Goal: Information Seeking & Learning: Find specific fact

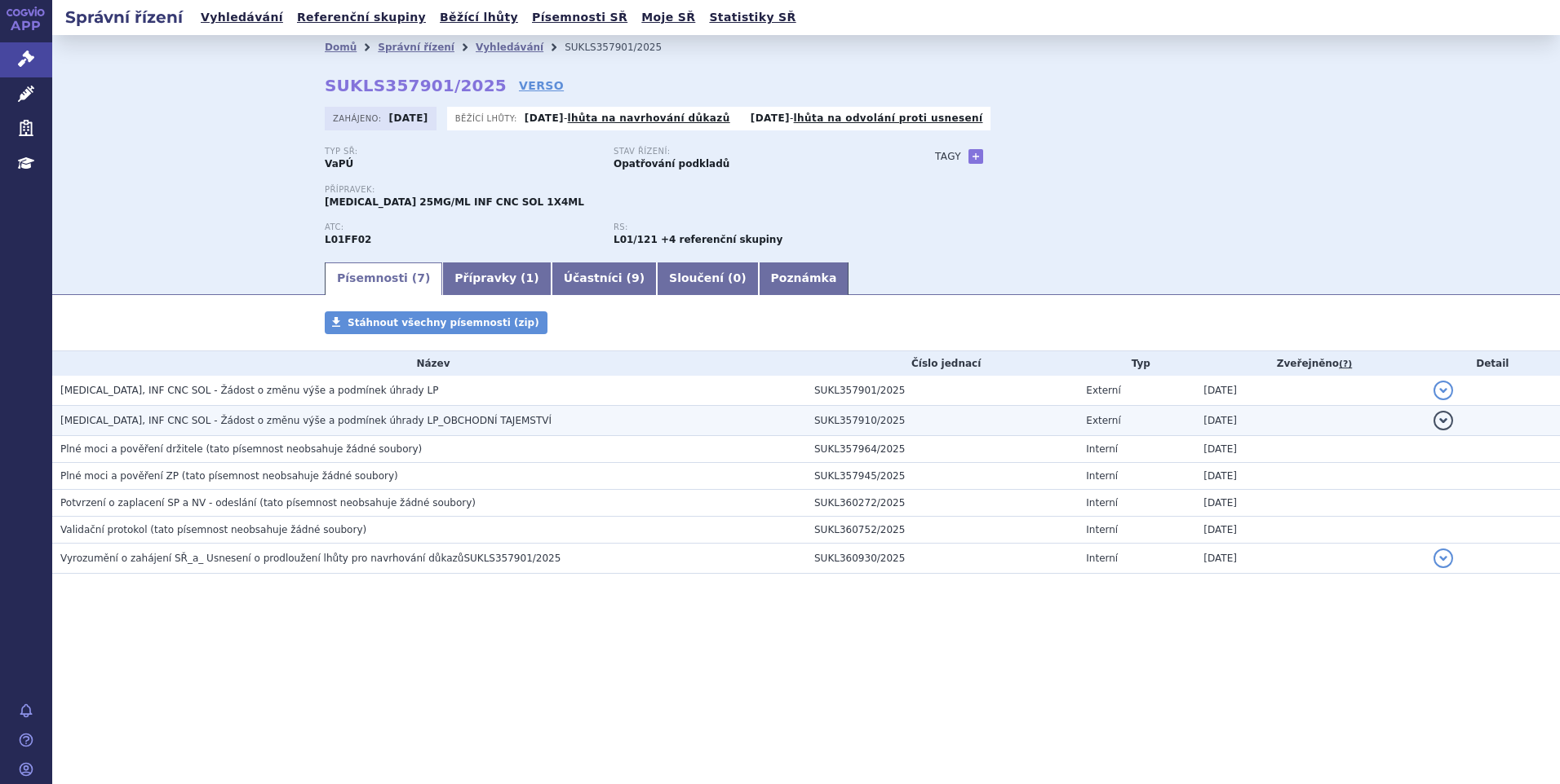
click at [322, 423] on span "KEYTRUDA, INF CNC SOL - Žádost o změnu výše a podmínek úhrady LP_OBCHODNÍ TAJEM…" at bounding box center [306, 421] width 491 height 11
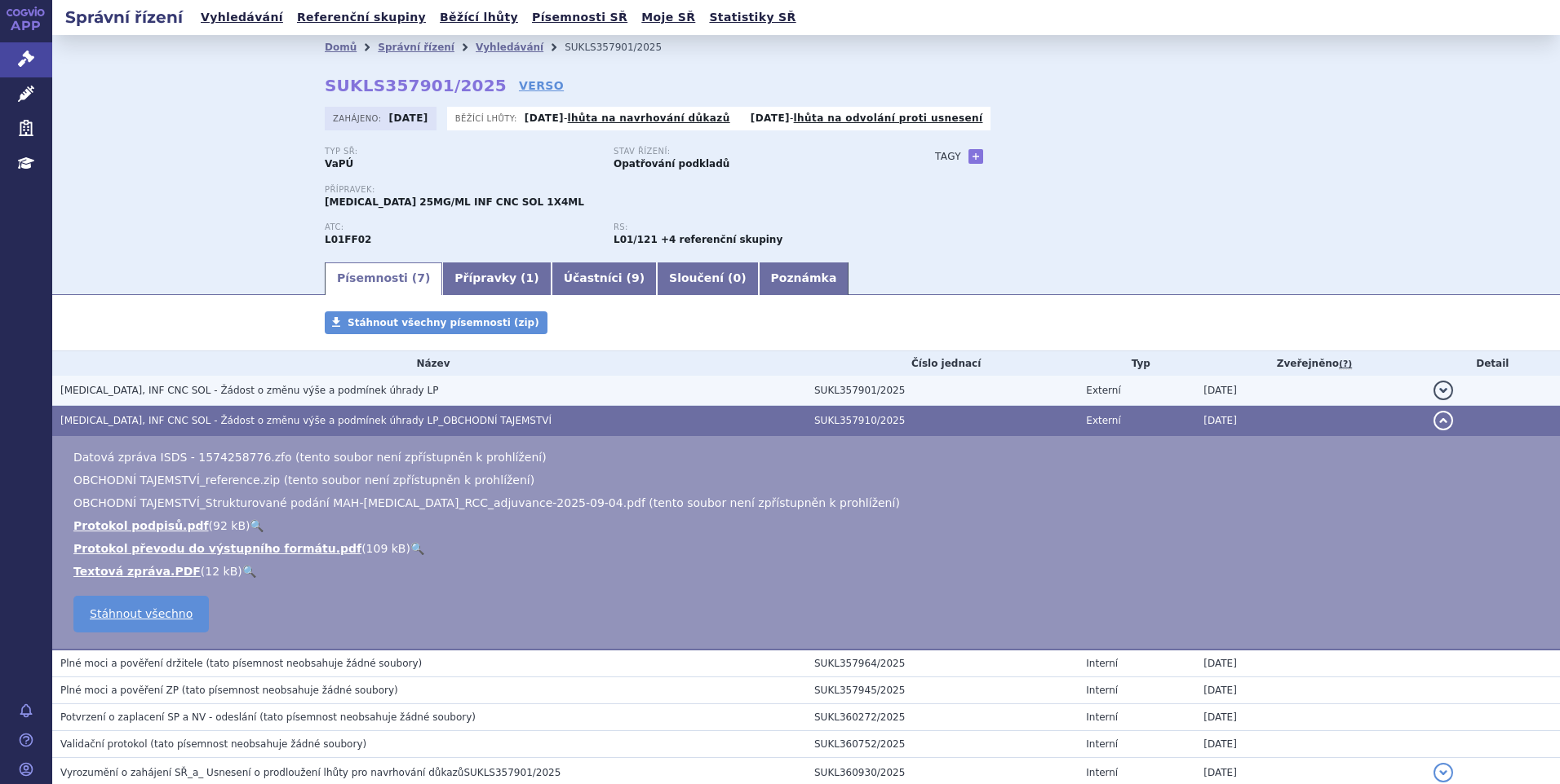
click at [311, 385] on span "KEYTRUDA, INF CNC SOL - Žádost o změnu výše a podmínek úhrady LP" at bounding box center [249, 390] width 378 height 11
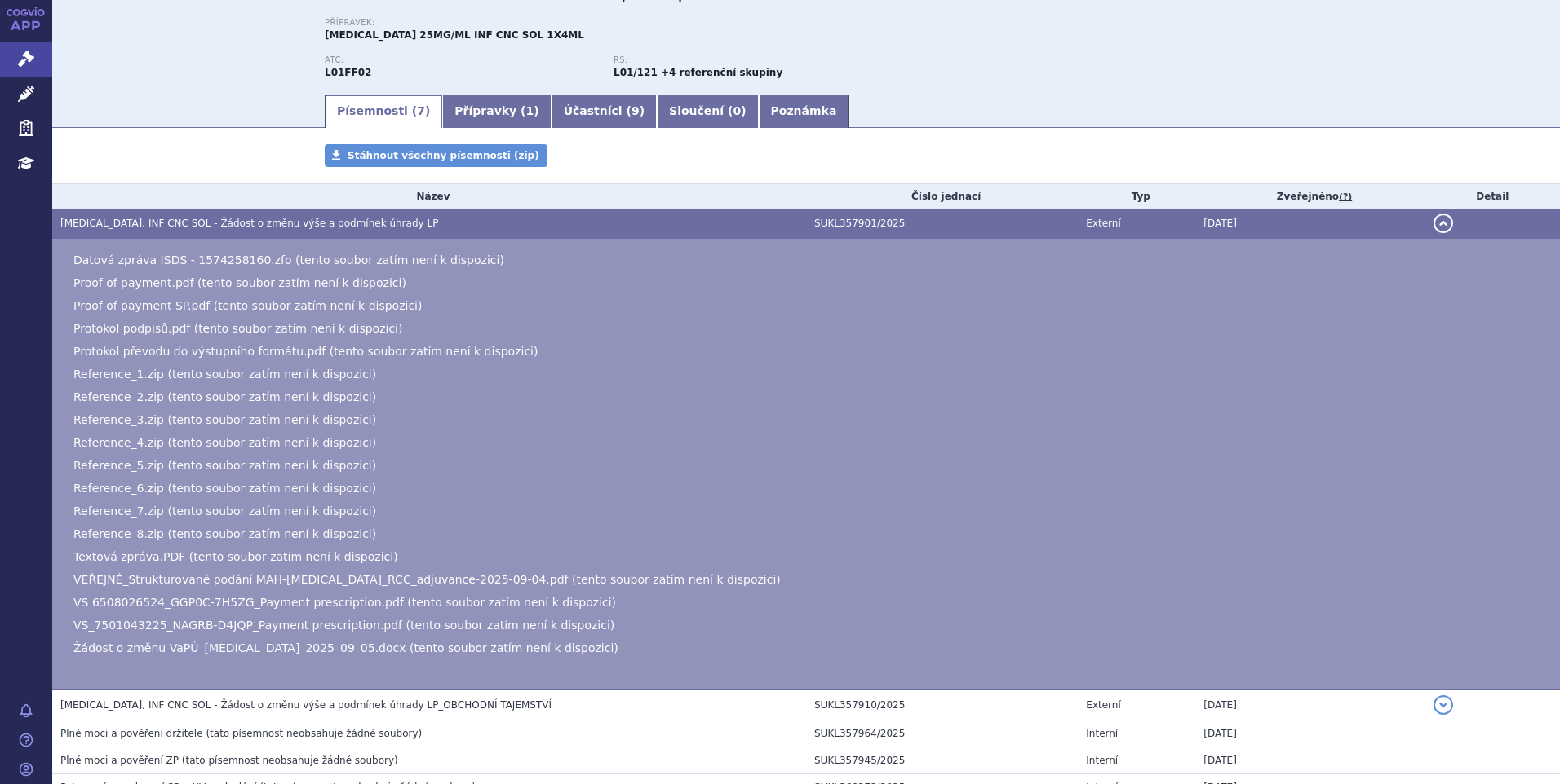
scroll to position [163, 0]
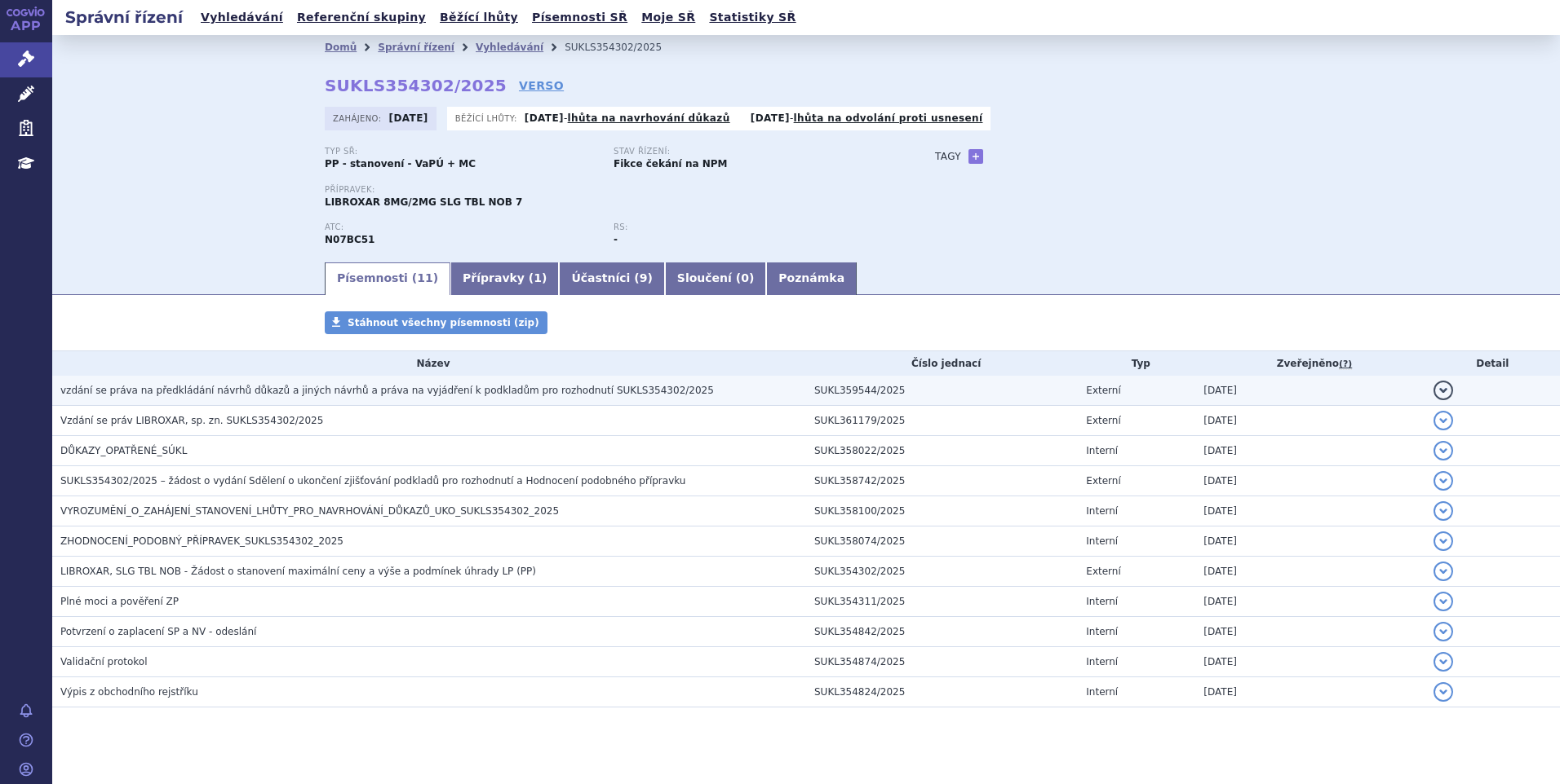
click at [360, 390] on span "vzdání se práva na předkládání návrhů důkazů a jiných návrhů a práva na vyjádře…" at bounding box center [387, 390] width 654 height 11
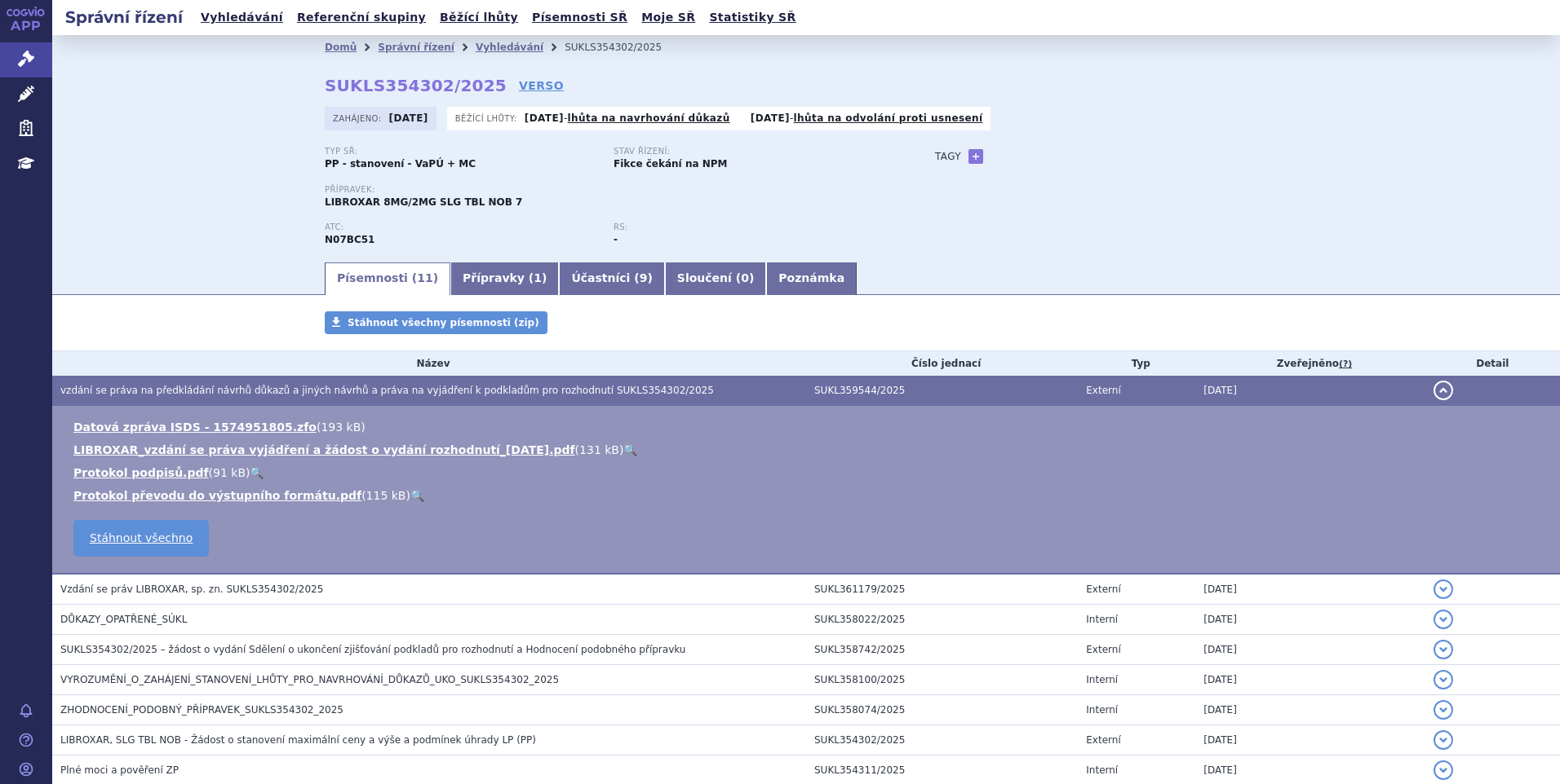
click at [624, 450] on link "🔍" at bounding box center [630, 450] width 14 height 13
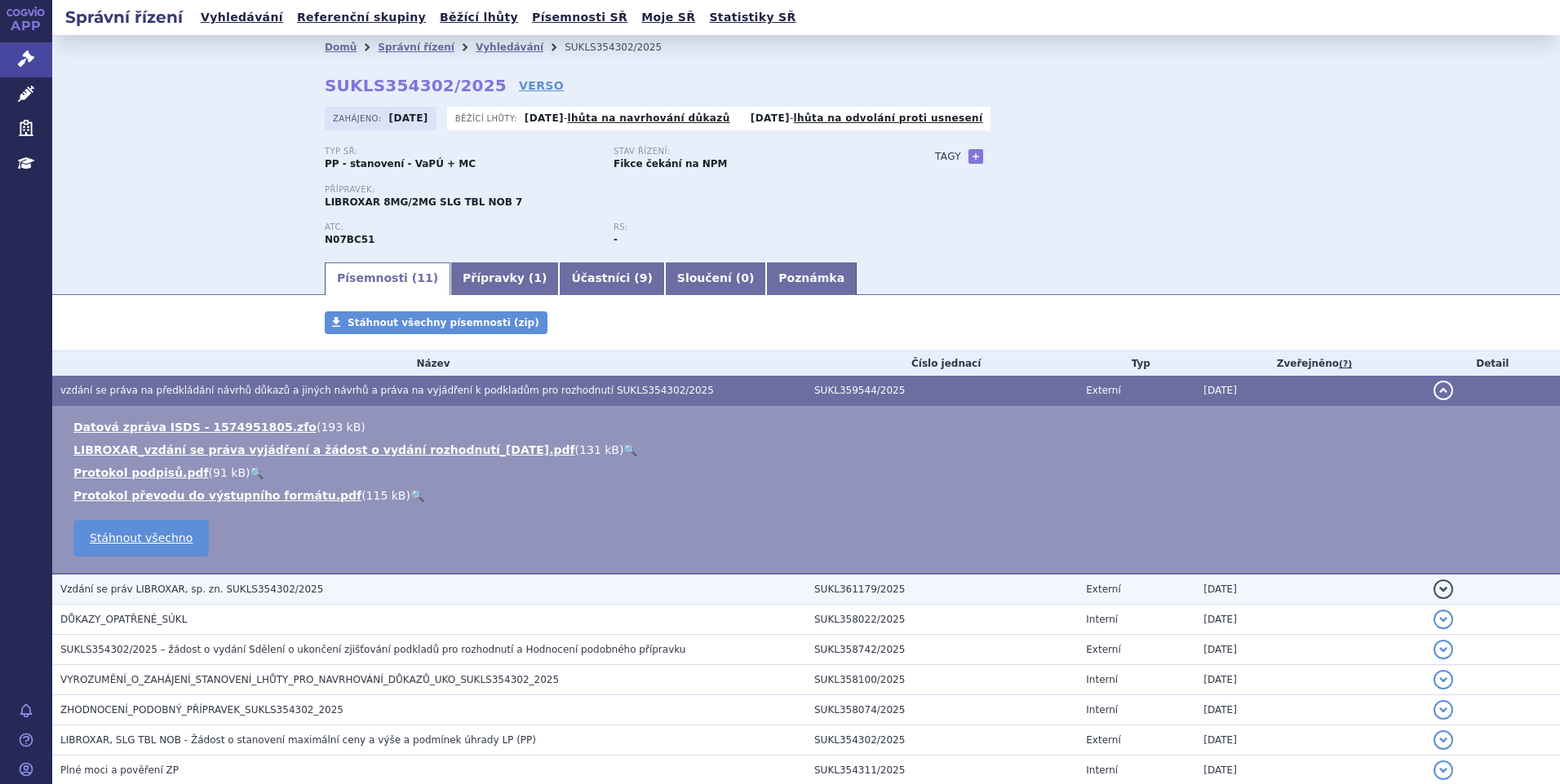
click at [150, 585] on span "Vzdání se práv LIBROXAR, sp. zn. SUKLS354302/2025" at bounding box center [191, 590] width 262 height 11
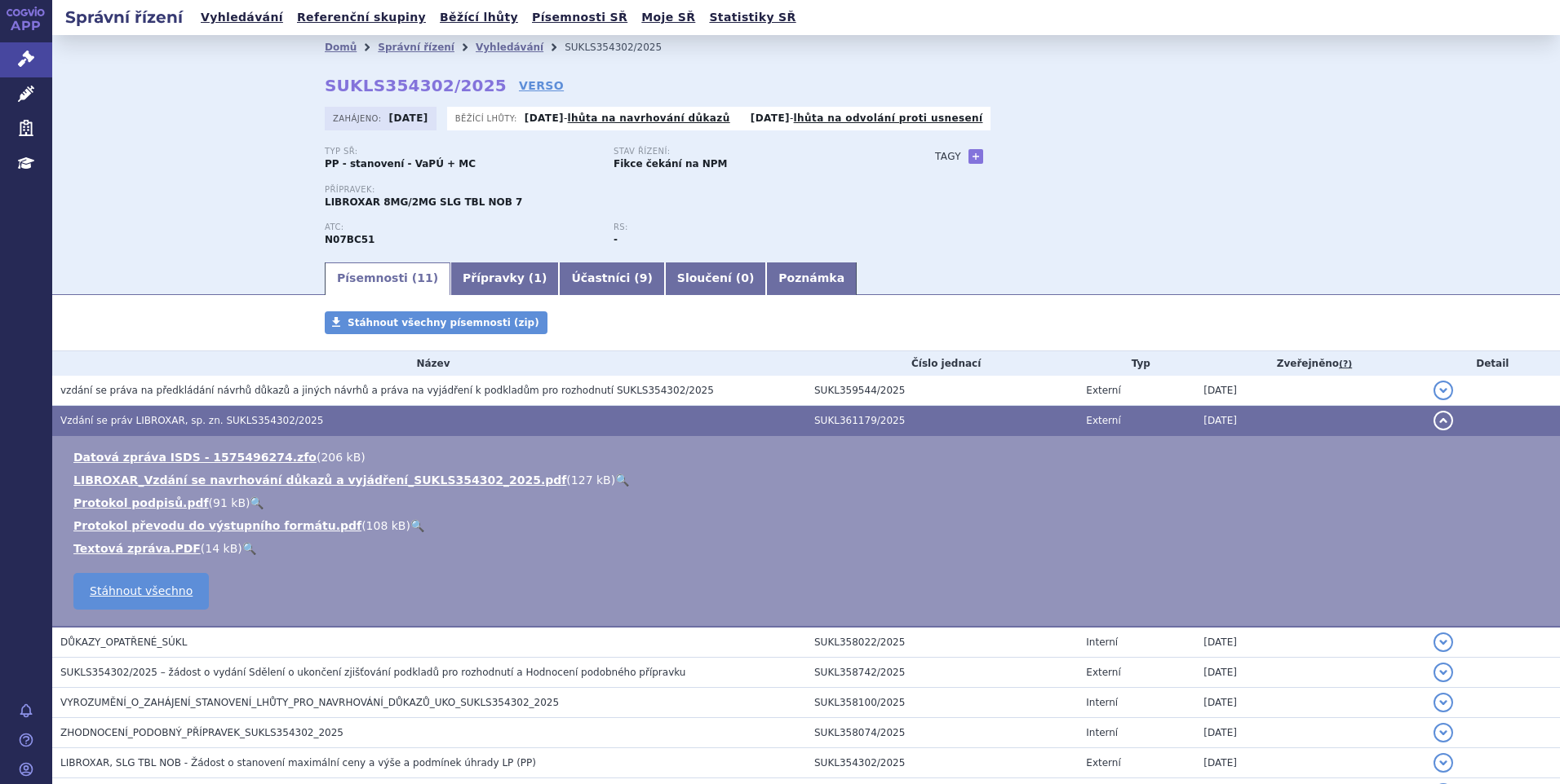
click at [615, 479] on link "🔍" at bounding box center [622, 480] width 14 height 13
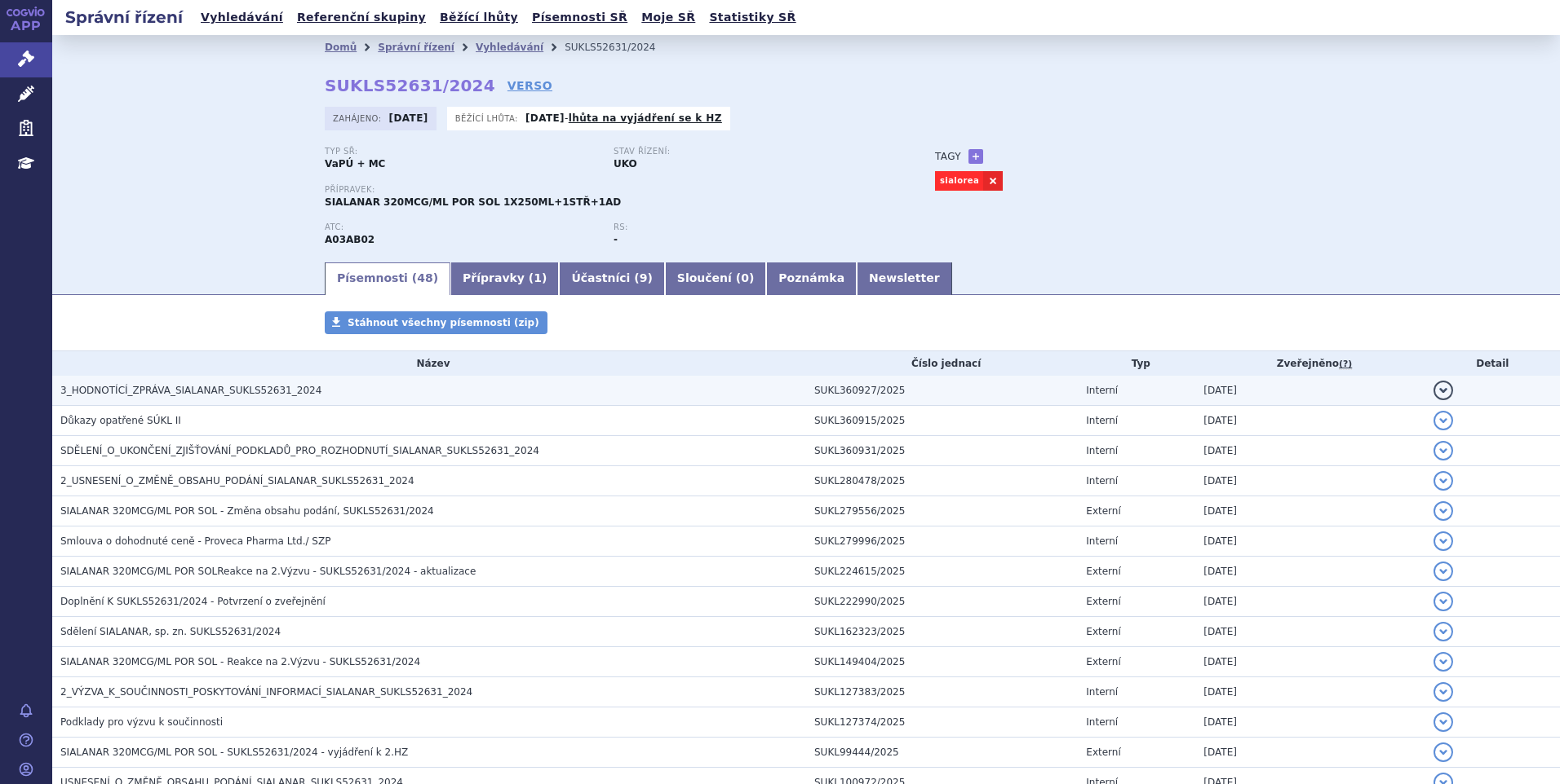
click at [152, 390] on span "3_HODNOTÍCÍ_ZPRÁVA_SIALANAR_SUKLS52631_2024" at bounding box center [190, 390] width 261 height 11
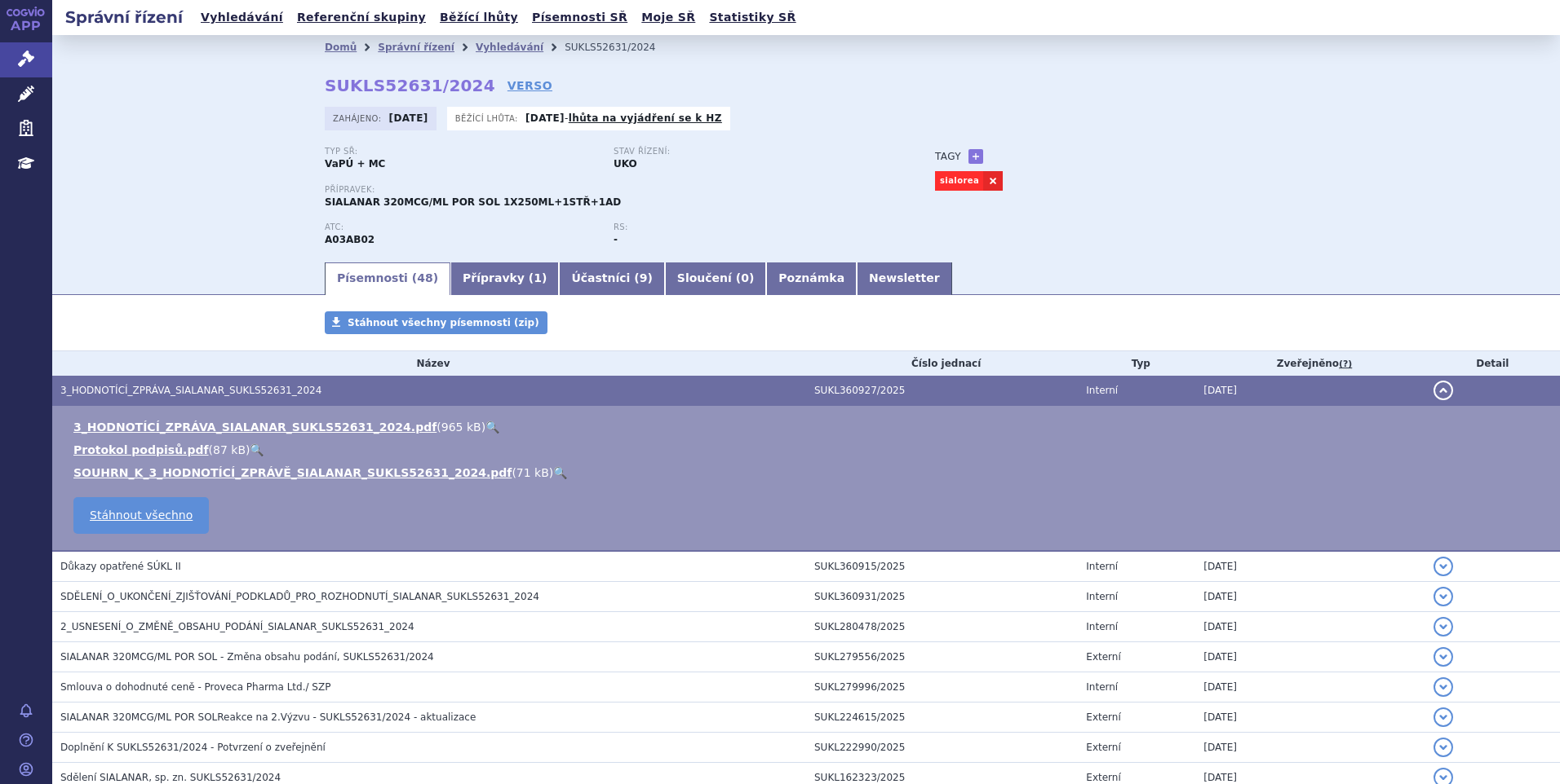
click at [485, 423] on link "🔍" at bounding box center [492, 427] width 14 height 13
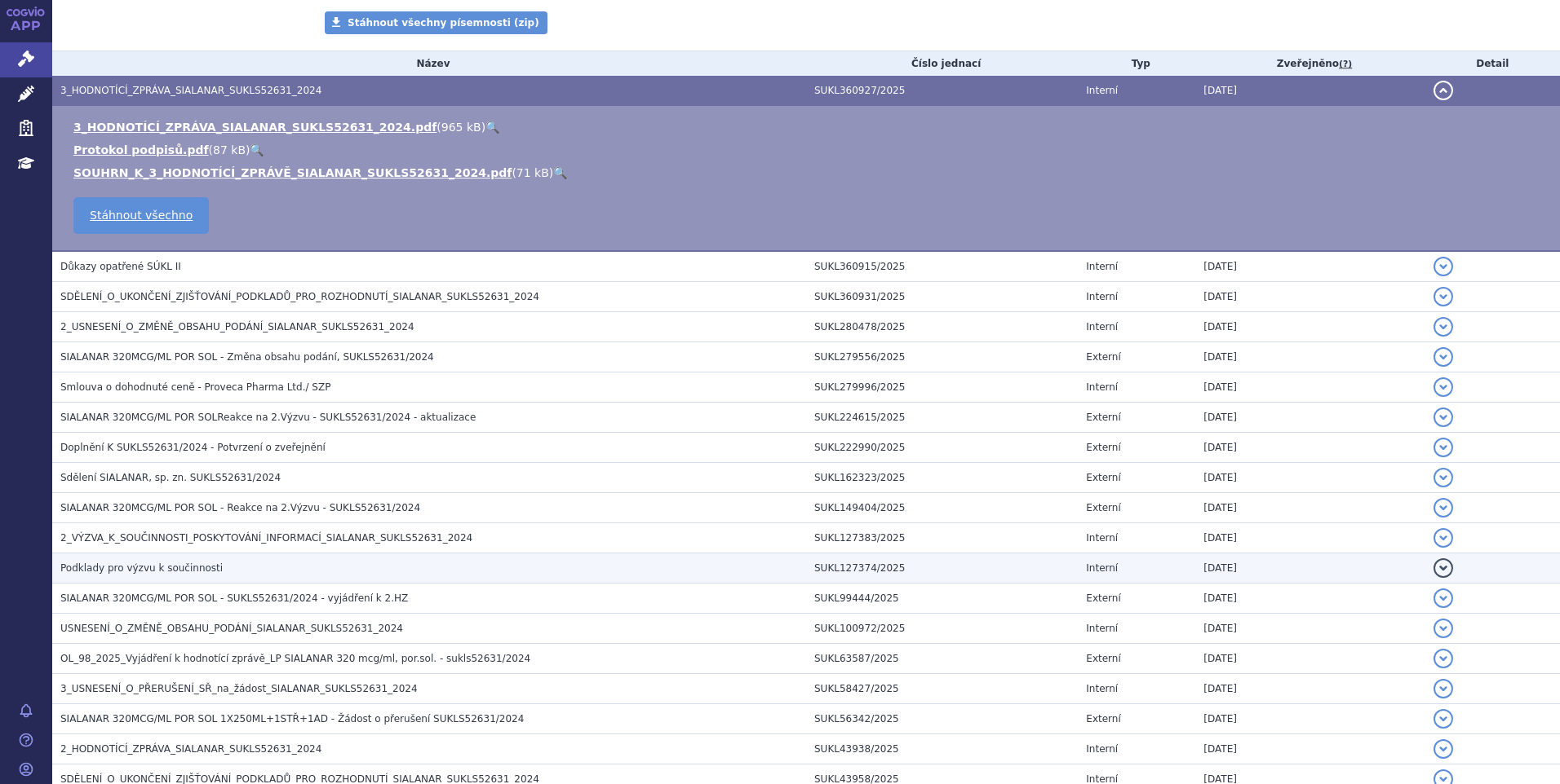
scroll to position [326, 0]
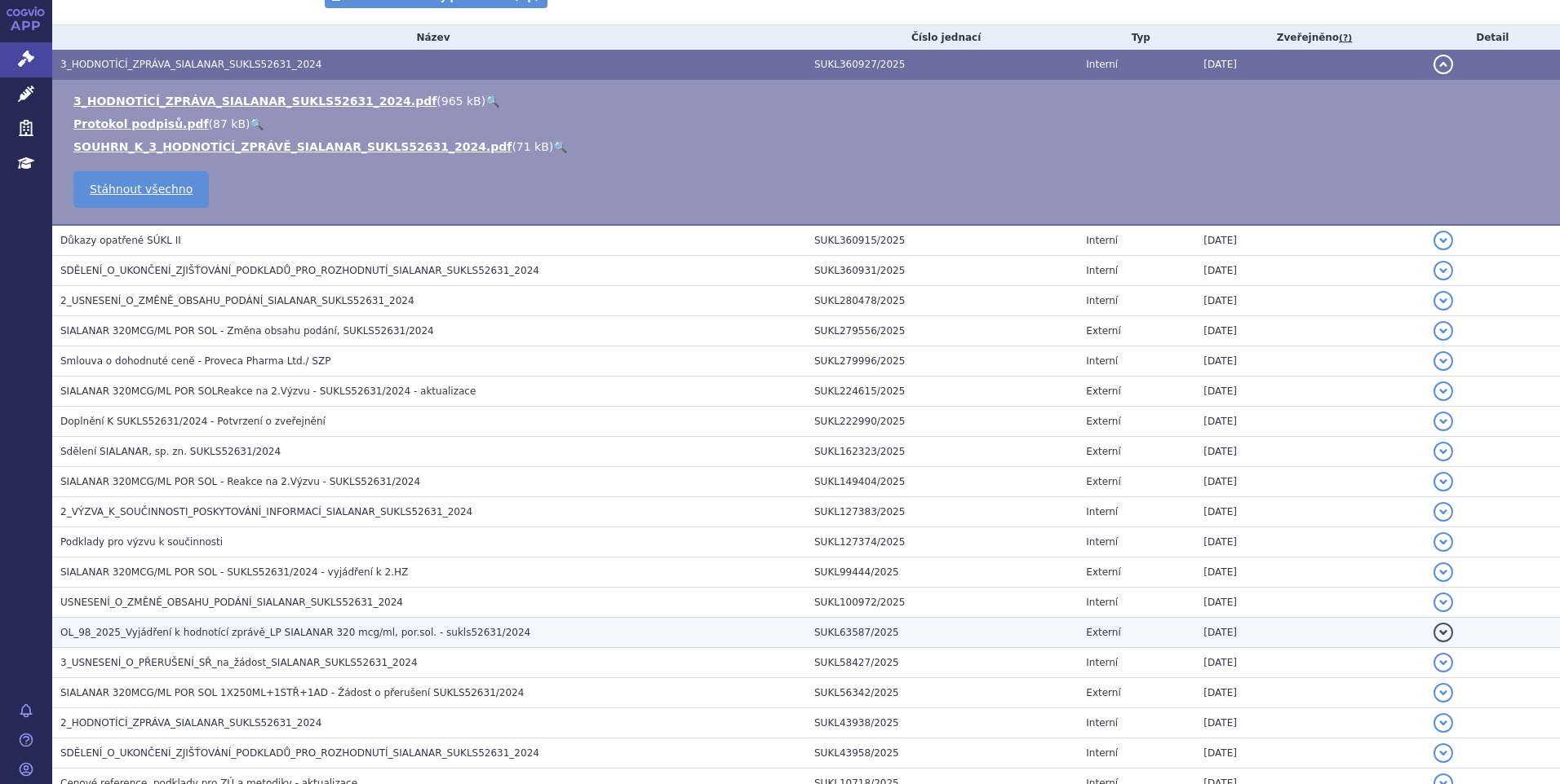
click at [140, 630] on span "OL_98_2025_Vyjádření k hodnotící zprávě_LP SIALANAR 320 mcg/ml, por.sol. - sukl…" at bounding box center [295, 633] width 470 height 11
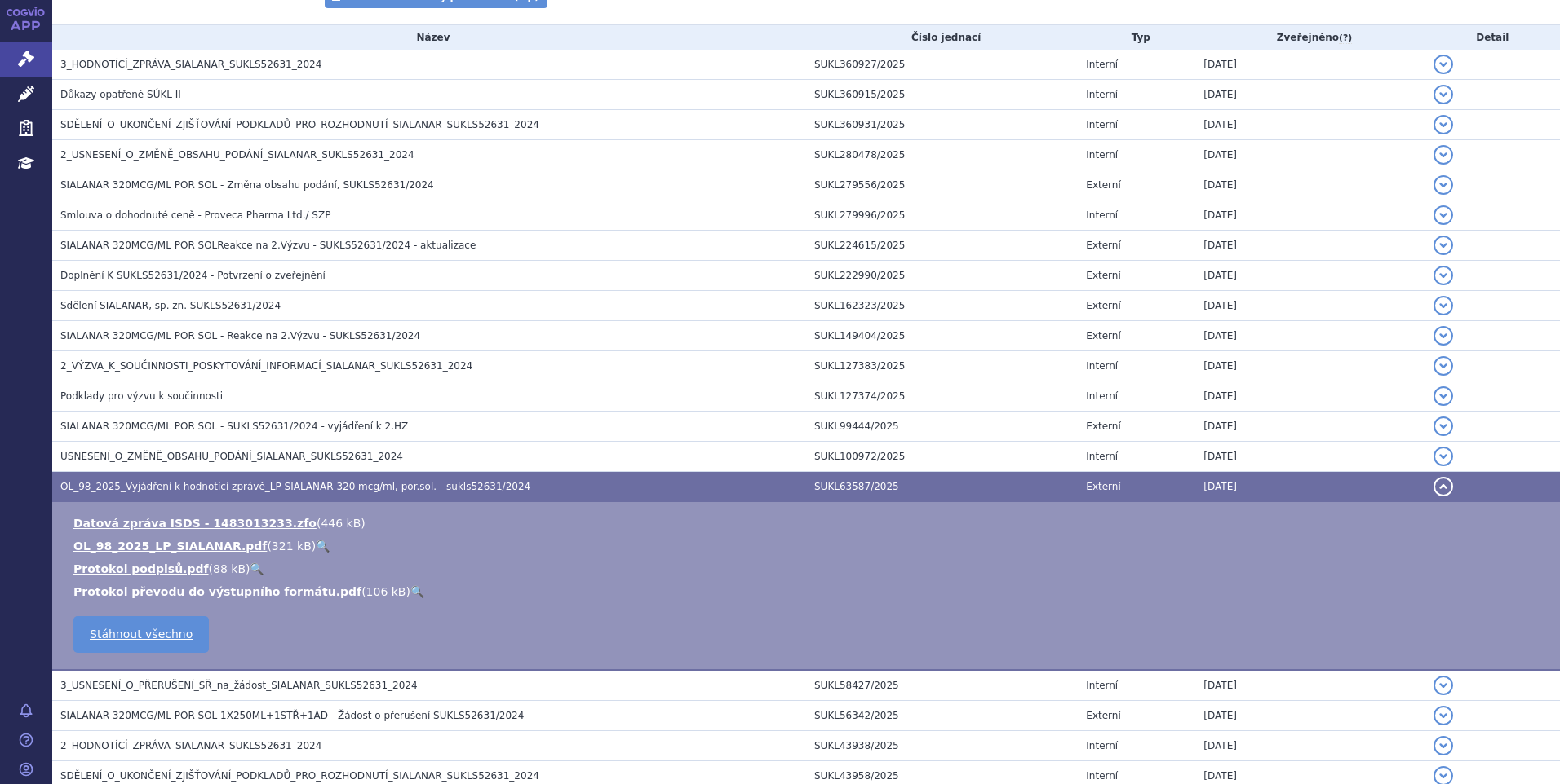
click at [315, 543] on link "🔍" at bounding box center [322, 546] width 14 height 13
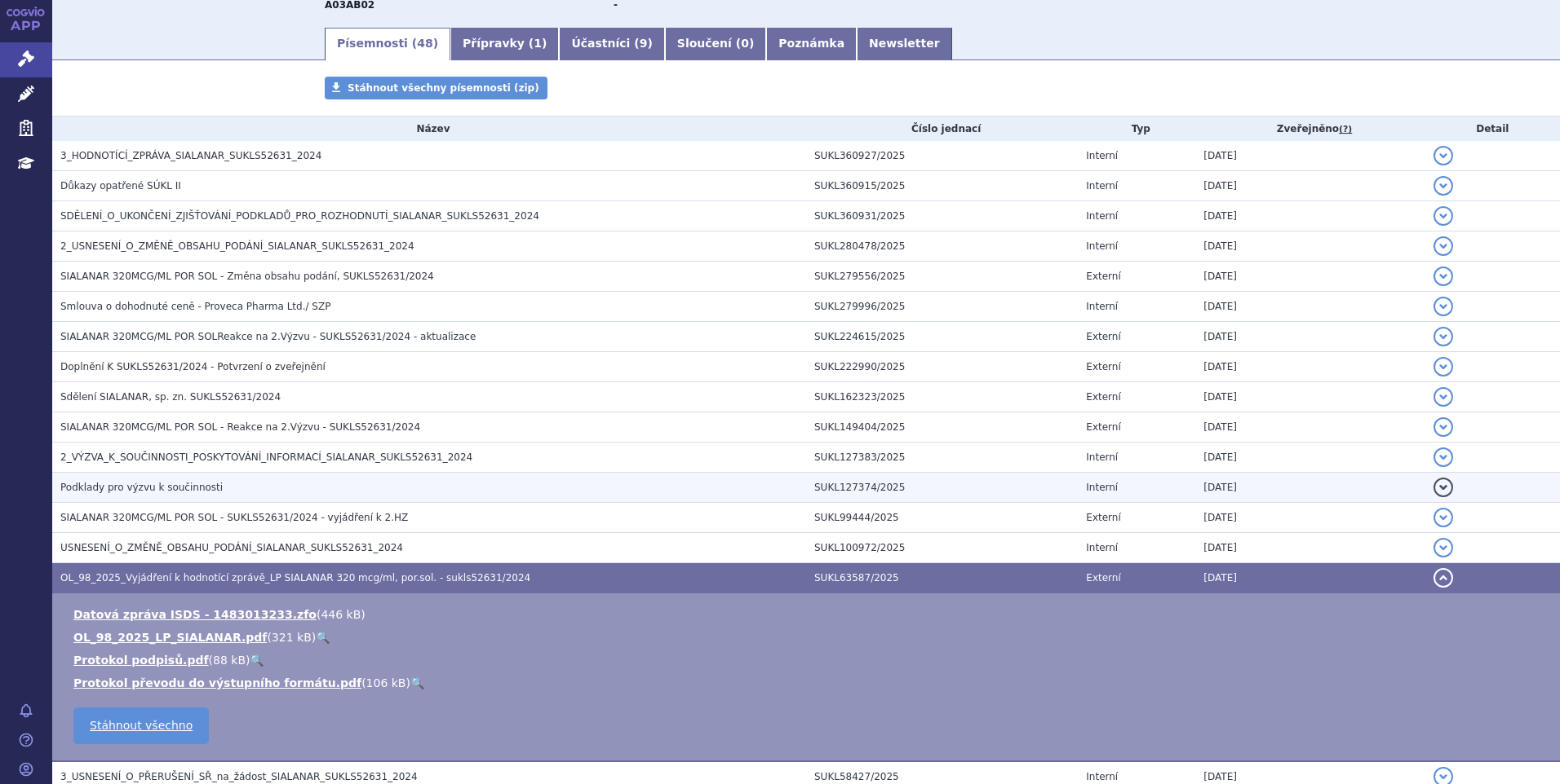
scroll to position [408, 0]
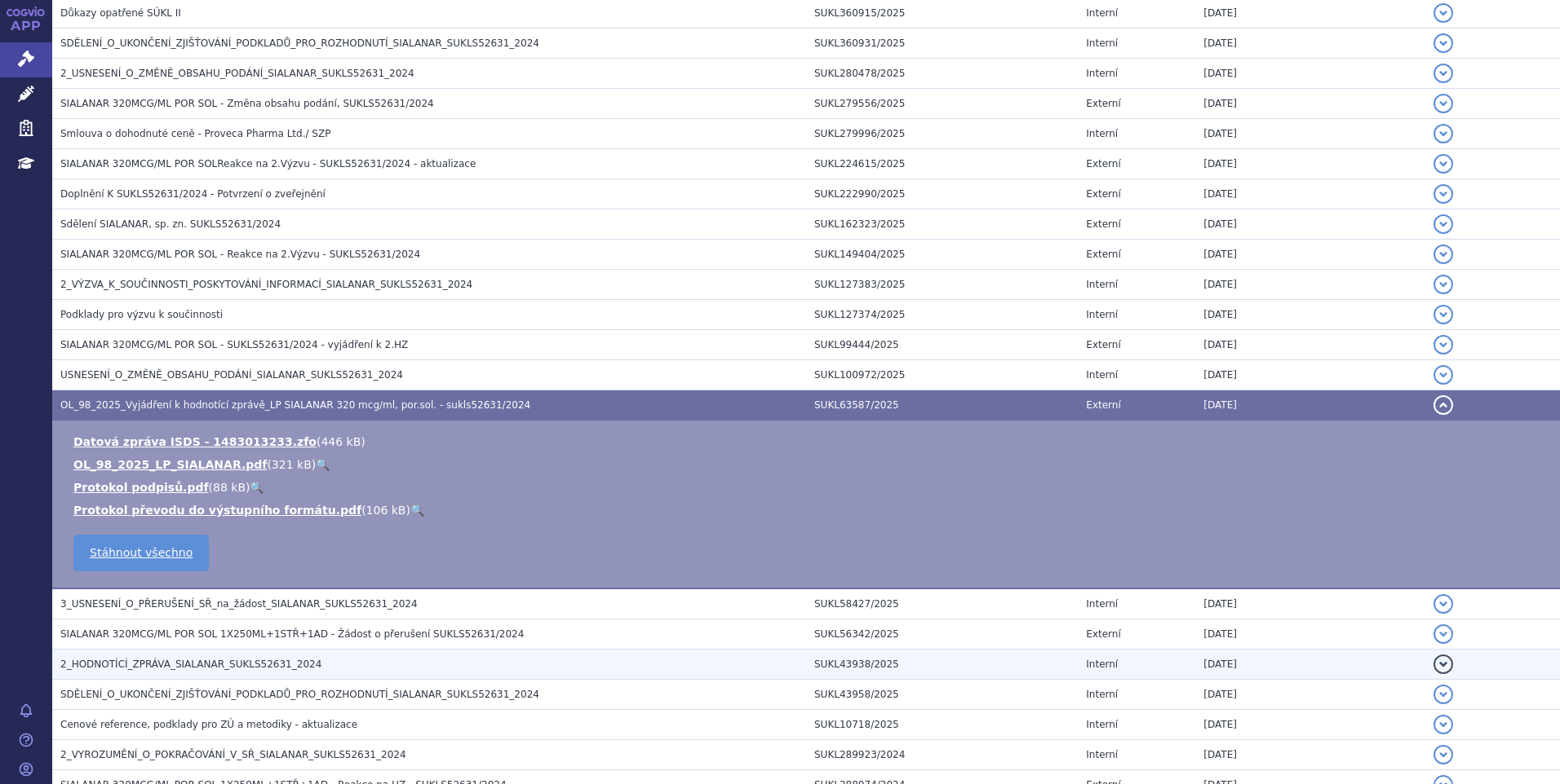
click at [200, 662] on span "2_HODNOTÍCÍ_ZPRÁVA_SIALANAR_SUKLS52631_2024" at bounding box center [190, 665] width 261 height 11
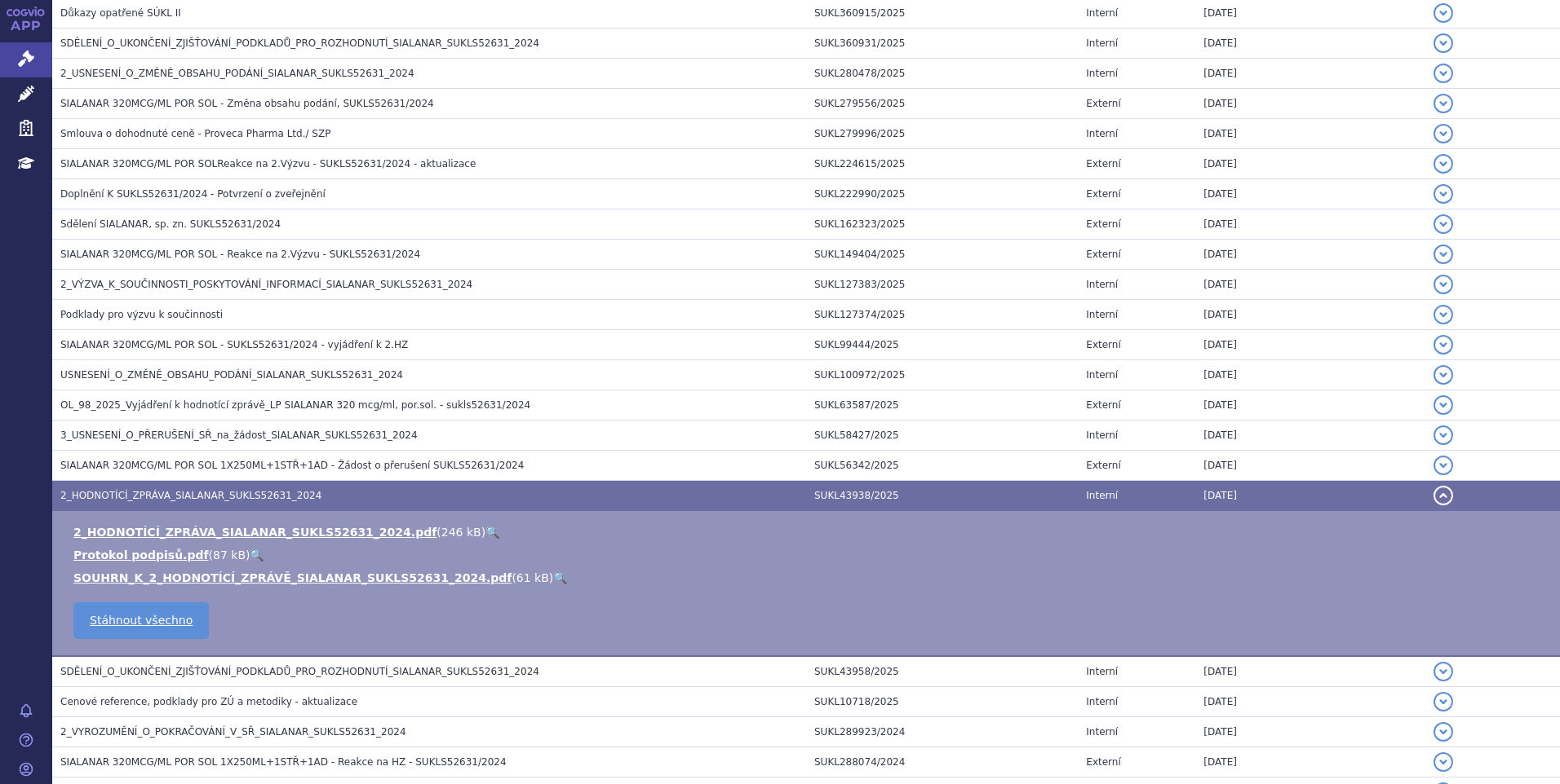
click at [485, 526] on link "🔍" at bounding box center [492, 532] width 14 height 13
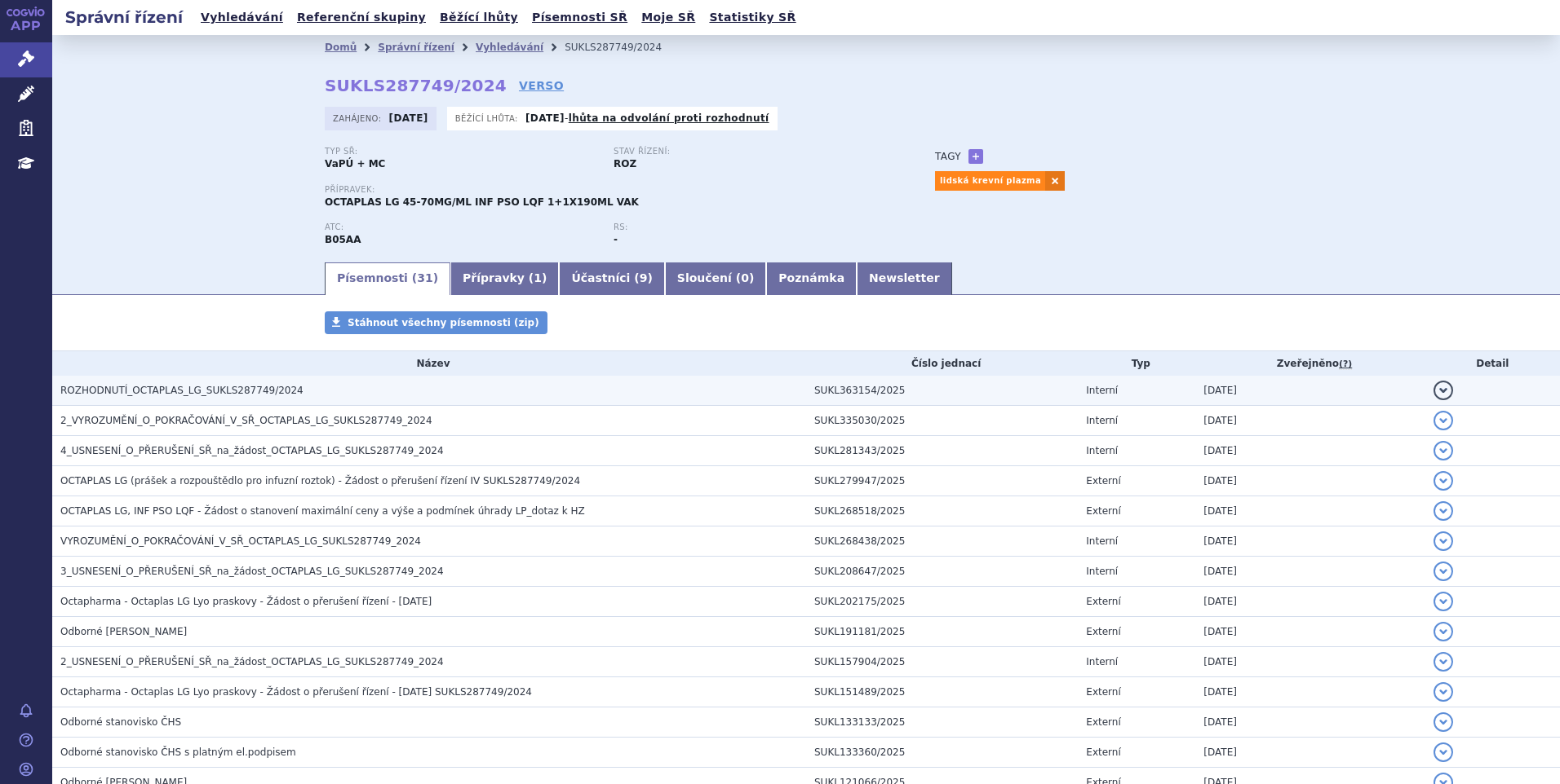
click at [158, 393] on td "ROZHODNUTÍ_OCTAPLAS_LG_SUKLS287749/2024" at bounding box center [429, 390] width 753 height 30
click at [155, 394] on span "ROZHODNUTÍ_OCTAPLAS_LG_SUKLS287749/2024" at bounding box center [182, 390] width 244 height 11
drag, startPoint x: 155, startPoint y: 392, endPoint x: 141, endPoint y: 390, distance: 14.1
click at [141, 390] on span "ROZHODNUTÍ_OCTAPLAS_LG_SUKLS287749/2024" at bounding box center [182, 390] width 244 height 11
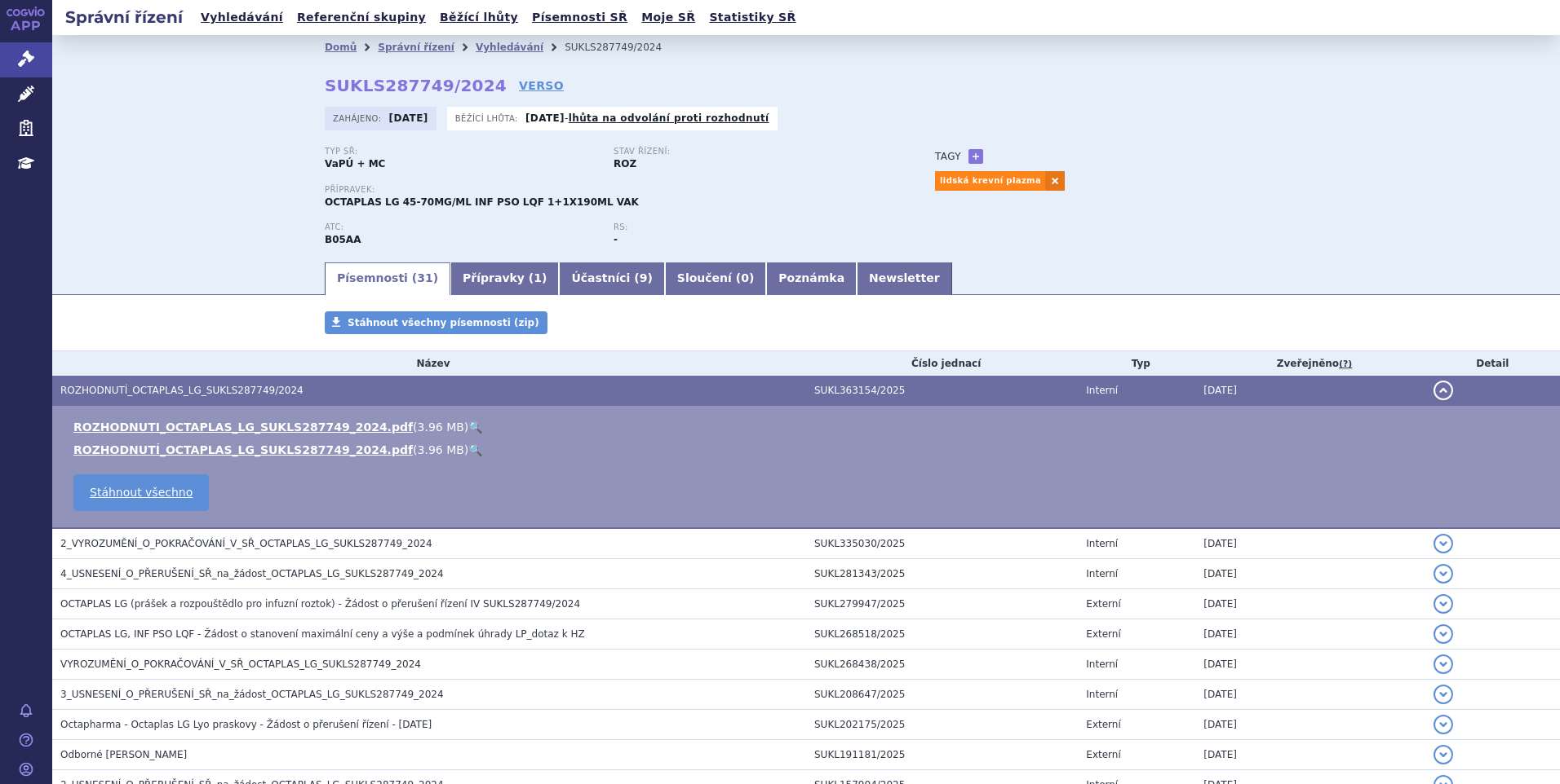
click at [468, 426] on link "🔍" at bounding box center [475, 427] width 14 height 13
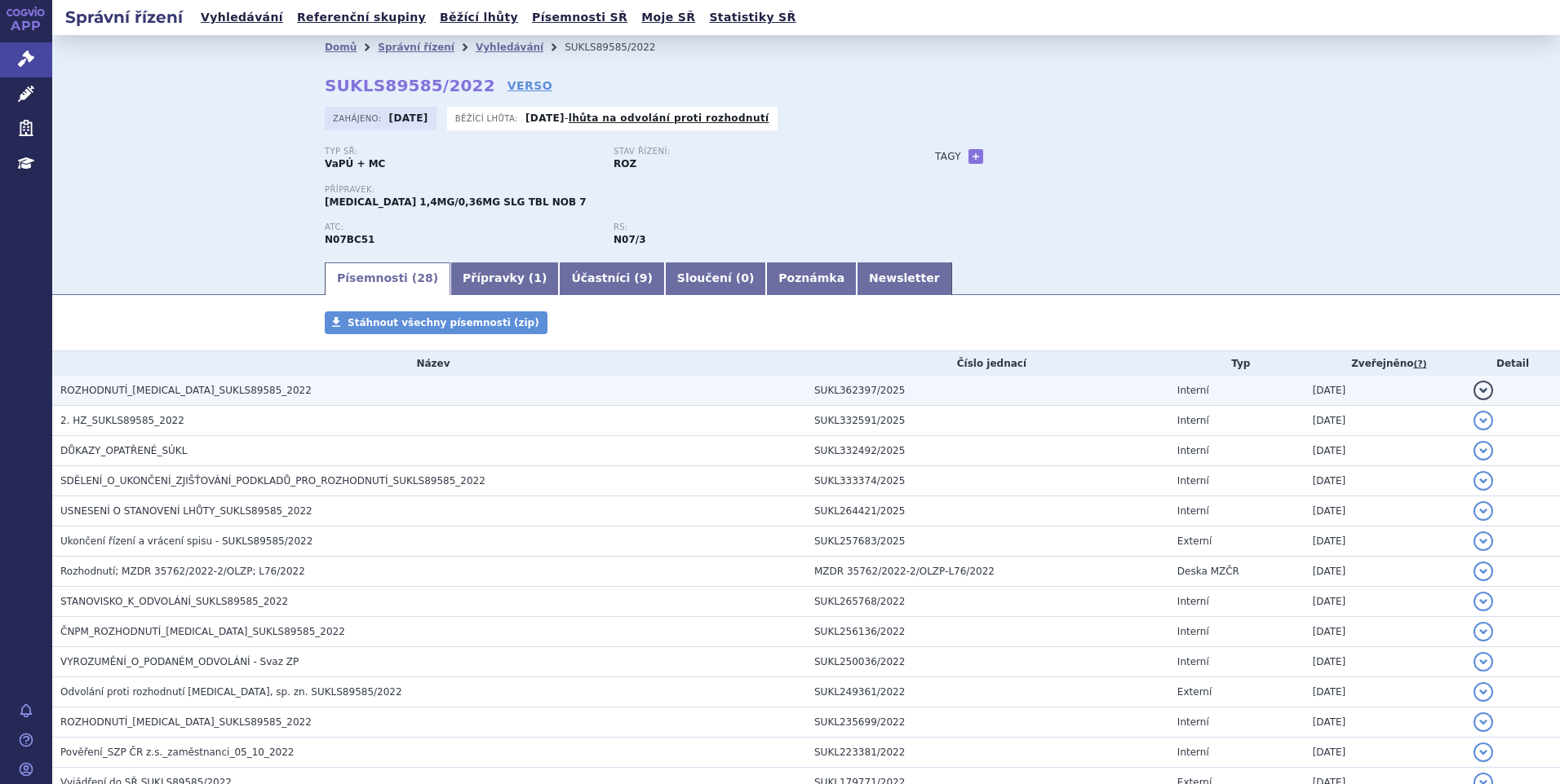
click at [221, 389] on span "ROZHODNUTÍ_ZUBSOLV_SUKLS89585_2022" at bounding box center [186, 390] width 251 height 11
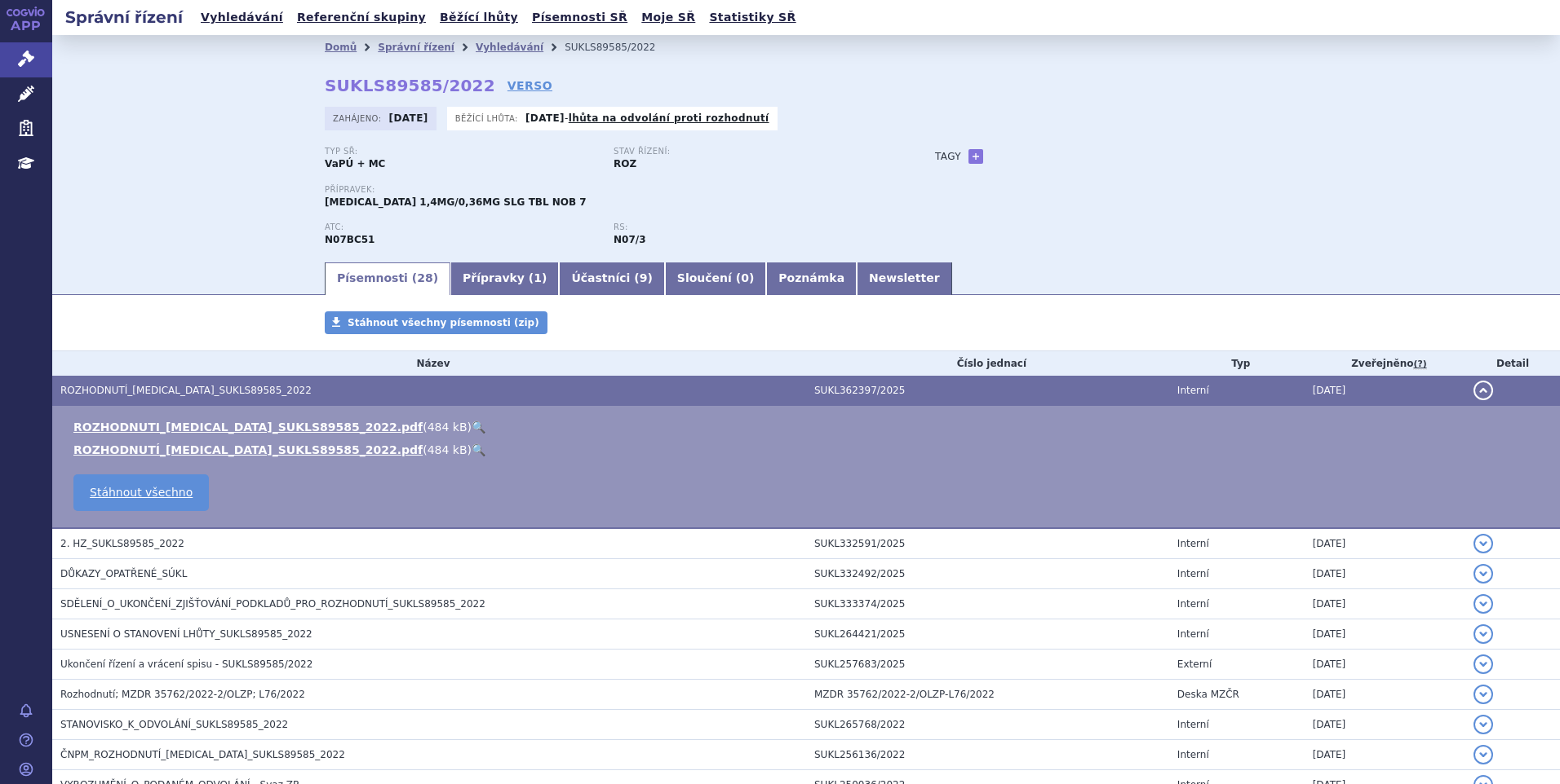
click at [472, 425] on link "🔍" at bounding box center [478, 427] width 14 height 13
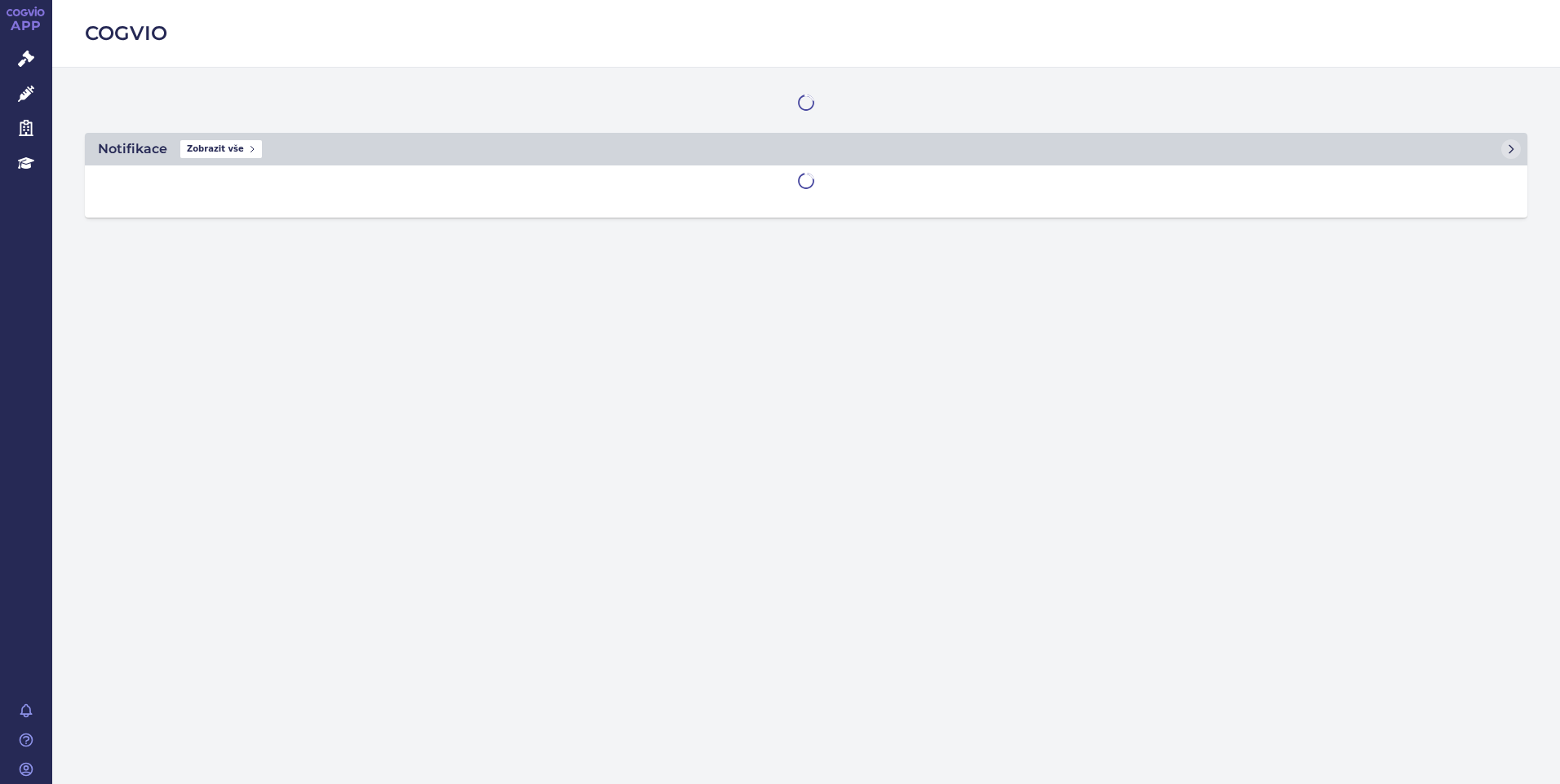
click at [29, 55] on icon at bounding box center [26, 59] width 16 height 16
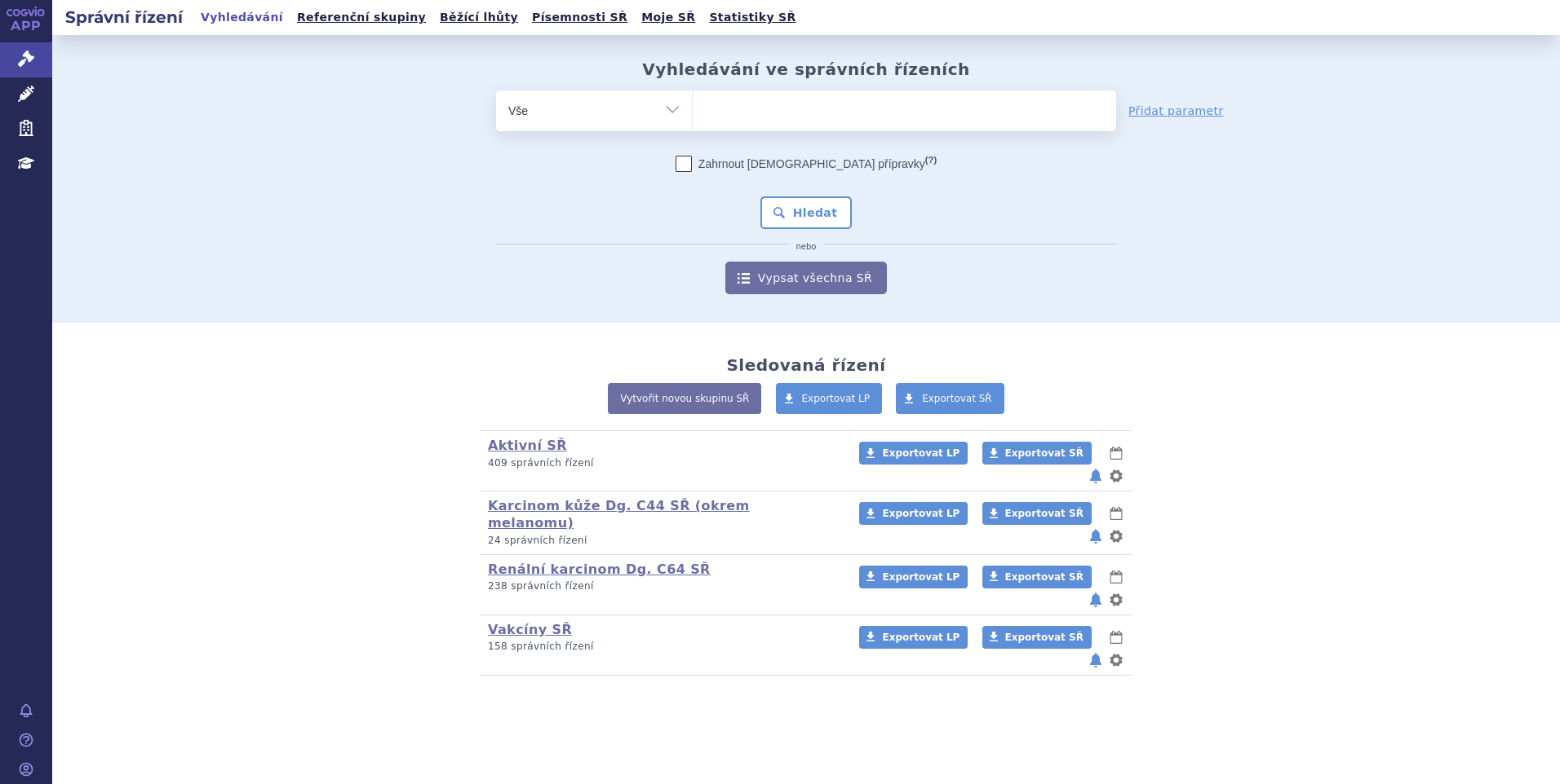
drag, startPoint x: 723, startPoint y: 109, endPoint x: 783, endPoint y: 165, distance: 82.1
click at [726, 109] on ul at bounding box center [905, 108] width 423 height 34
click at [693, 109] on select at bounding box center [692, 110] width 1 height 41
click at [734, 107] on ul at bounding box center [905, 108] width 423 height 34
click at [693, 107] on select at bounding box center [692, 110] width 1 height 41
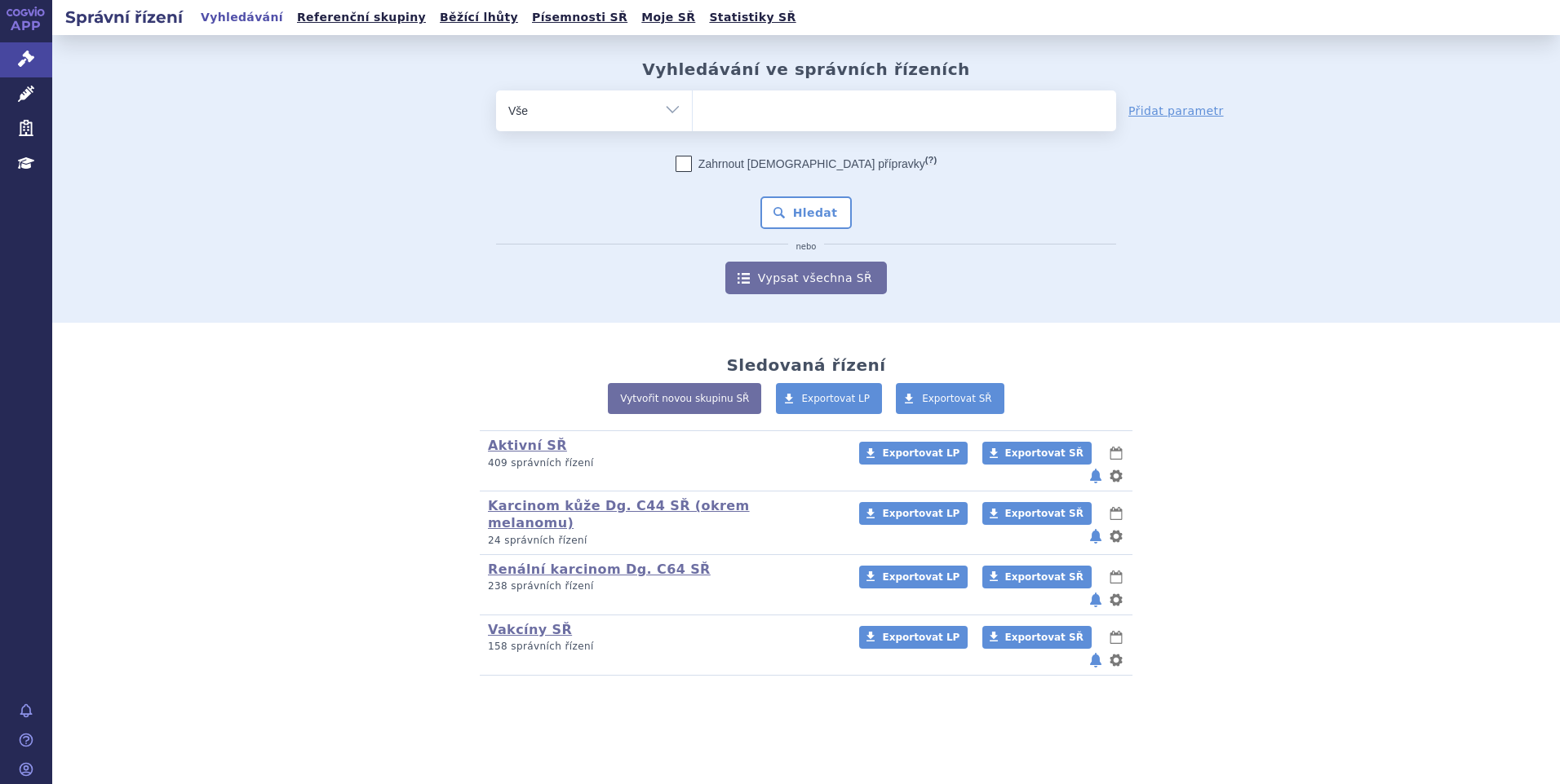
click at [734, 107] on ul at bounding box center [905, 108] width 423 height 34
click at [693, 107] on select at bounding box center [692, 110] width 1 height 41
paste input "SUKLS114552/2025"
type input "SUKLS114552/2025"
select select "SUKLS114552/2025"
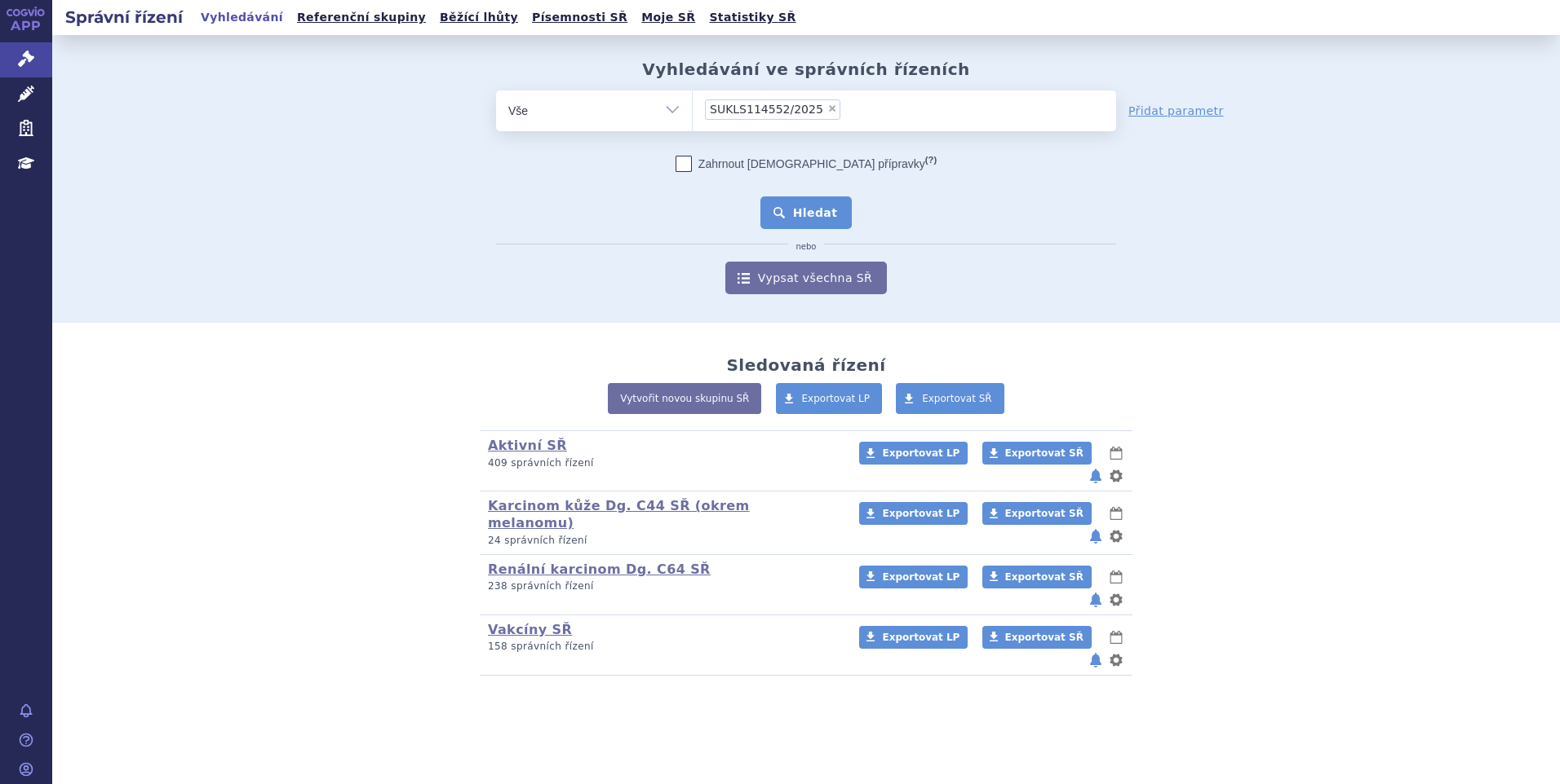
click at [804, 220] on button "Hledat" at bounding box center [806, 213] width 92 height 33
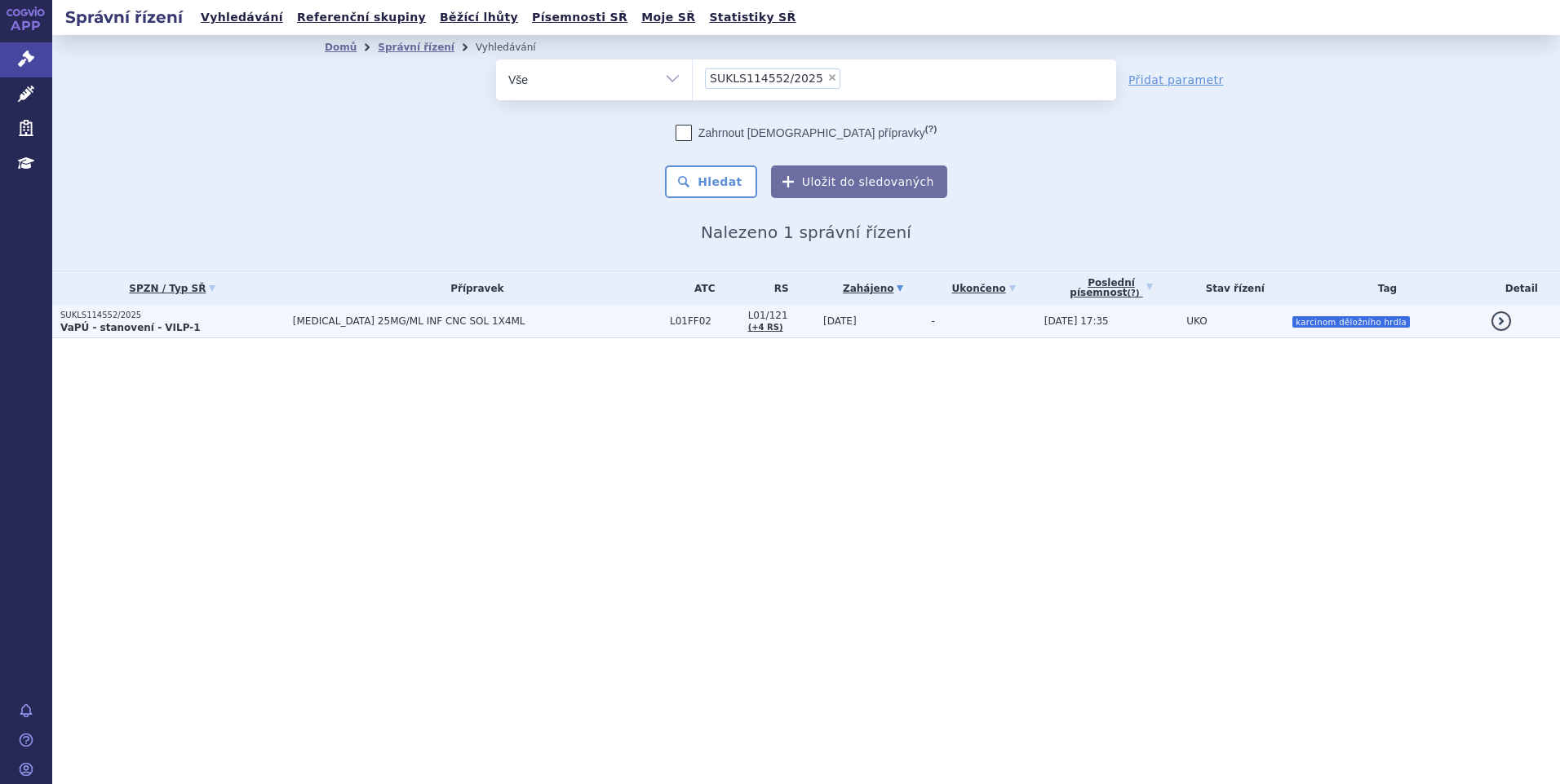
click at [425, 318] on span "[MEDICAL_DATA] 25MG/ML INF CNC SOL 1X4ML" at bounding box center [476, 321] width 369 height 11
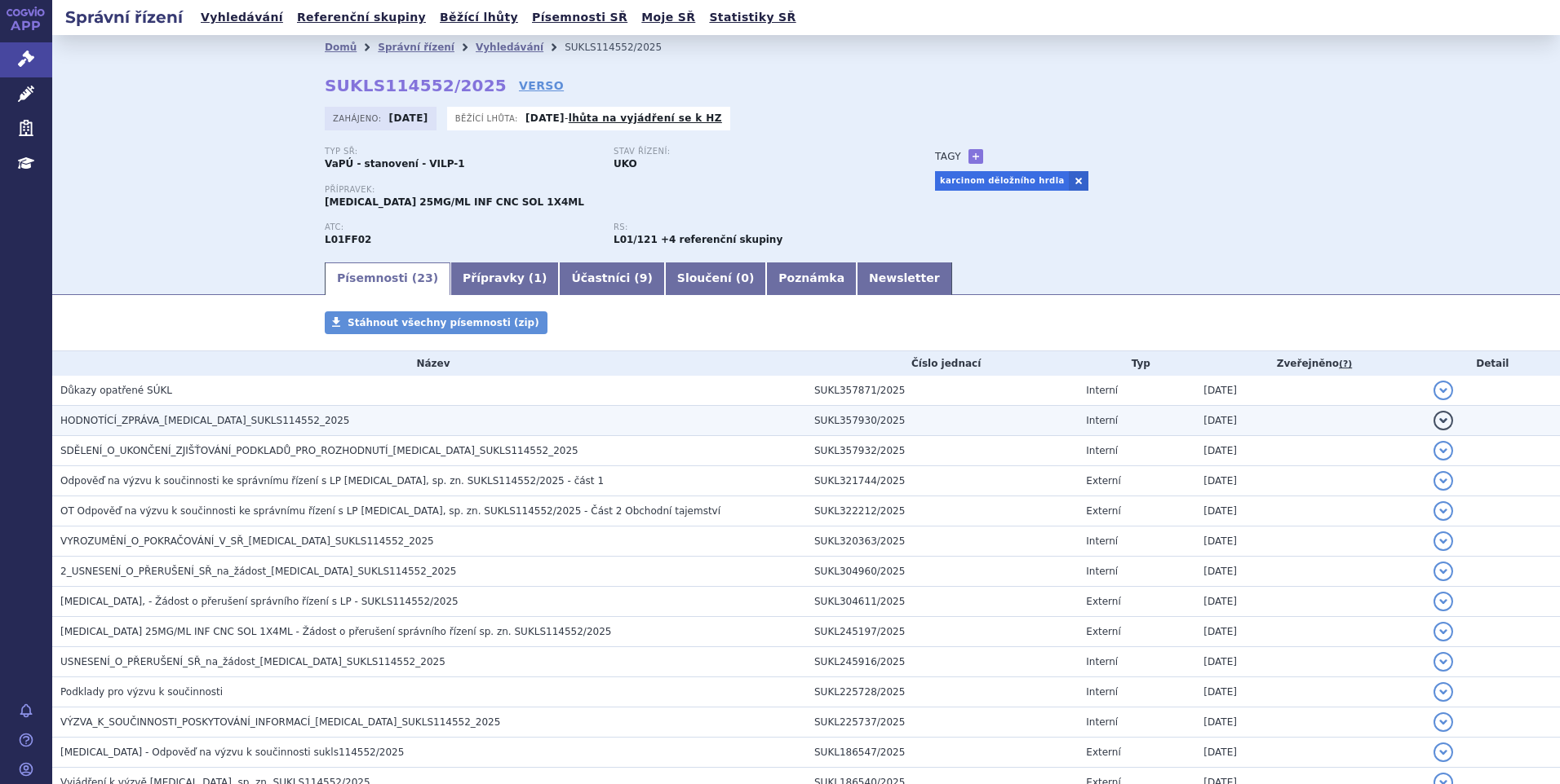
click at [240, 425] on span "HODNOTÍCÍ_ZPRÁVA_KEYTRUDA_SUKLS114552_2025" at bounding box center [205, 421] width 289 height 11
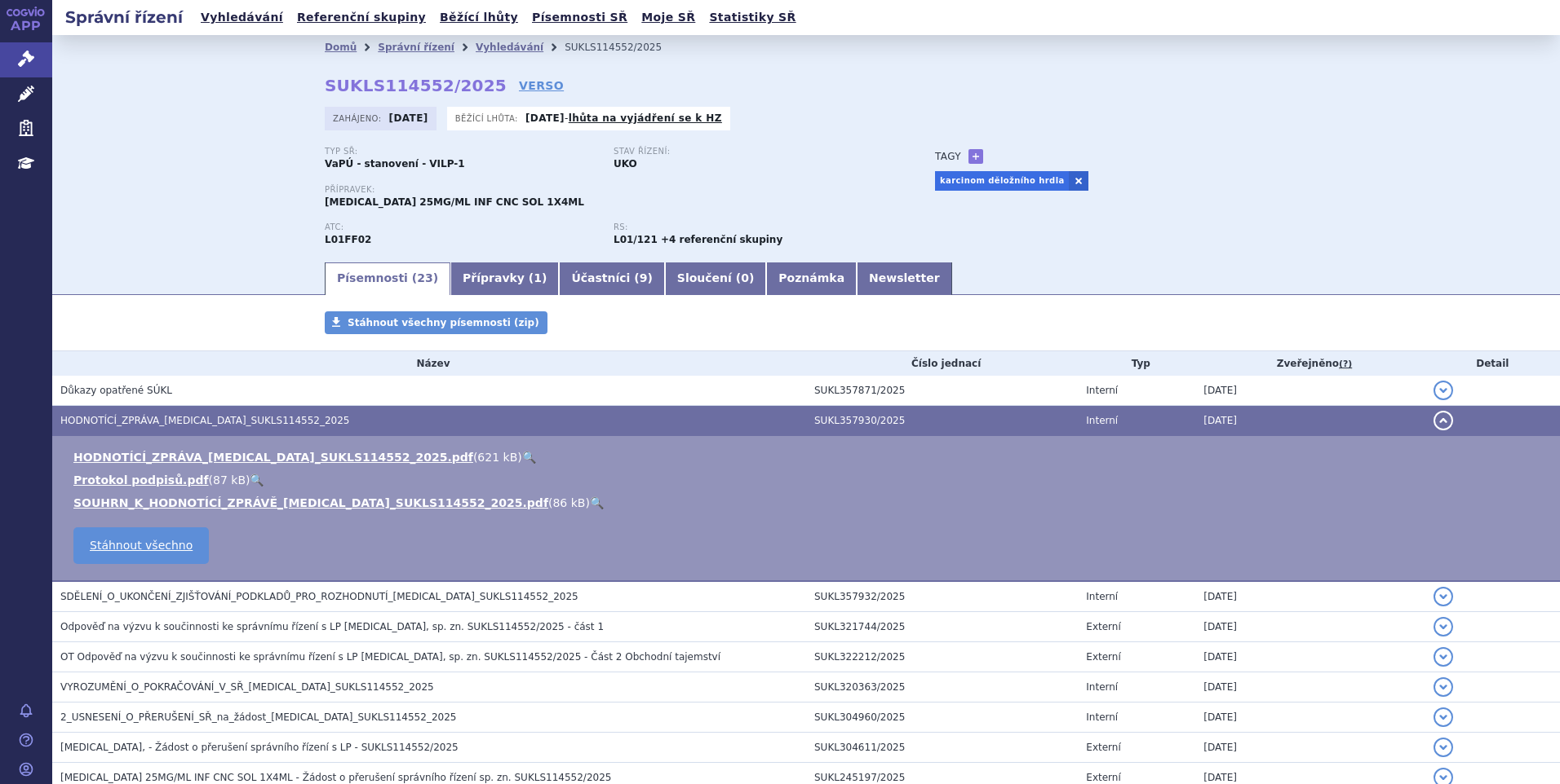
click at [590, 499] on link "🔍" at bounding box center [597, 503] width 14 height 13
click at [522, 456] on link "🔍" at bounding box center [529, 457] width 14 height 13
click at [476, 50] on link "Vyhledávání" at bounding box center [509, 47] width 68 height 11
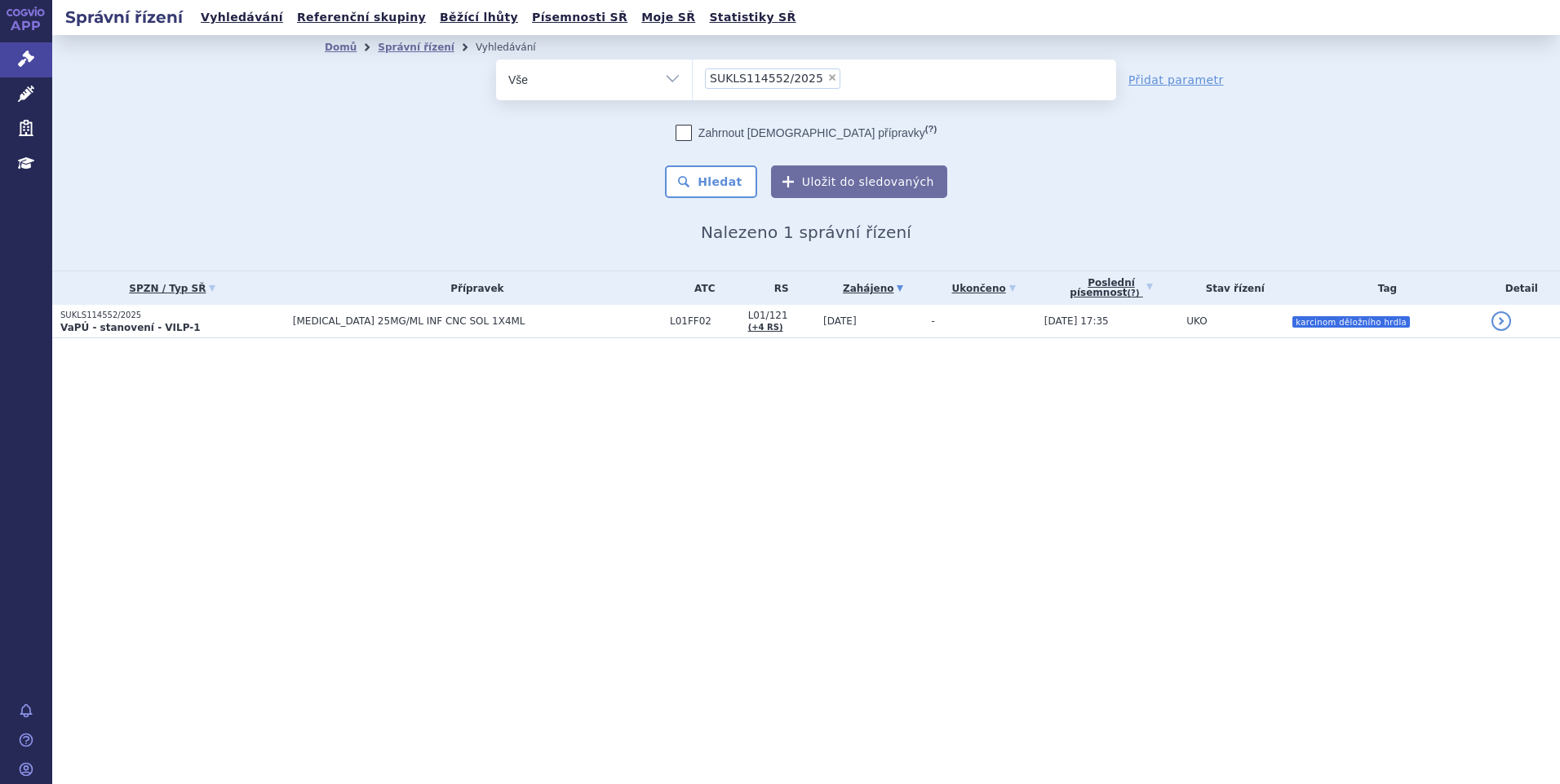
click at [827, 76] on span "×" at bounding box center [832, 78] width 10 height 10
click at [693, 76] on select "SUKLS114552/2025" at bounding box center [692, 79] width 1 height 41
select select
click at [817, 74] on ul at bounding box center [905, 77] width 423 height 34
click at [693, 74] on select "SUKLS114552/2025" at bounding box center [692, 79] width 1 height 41
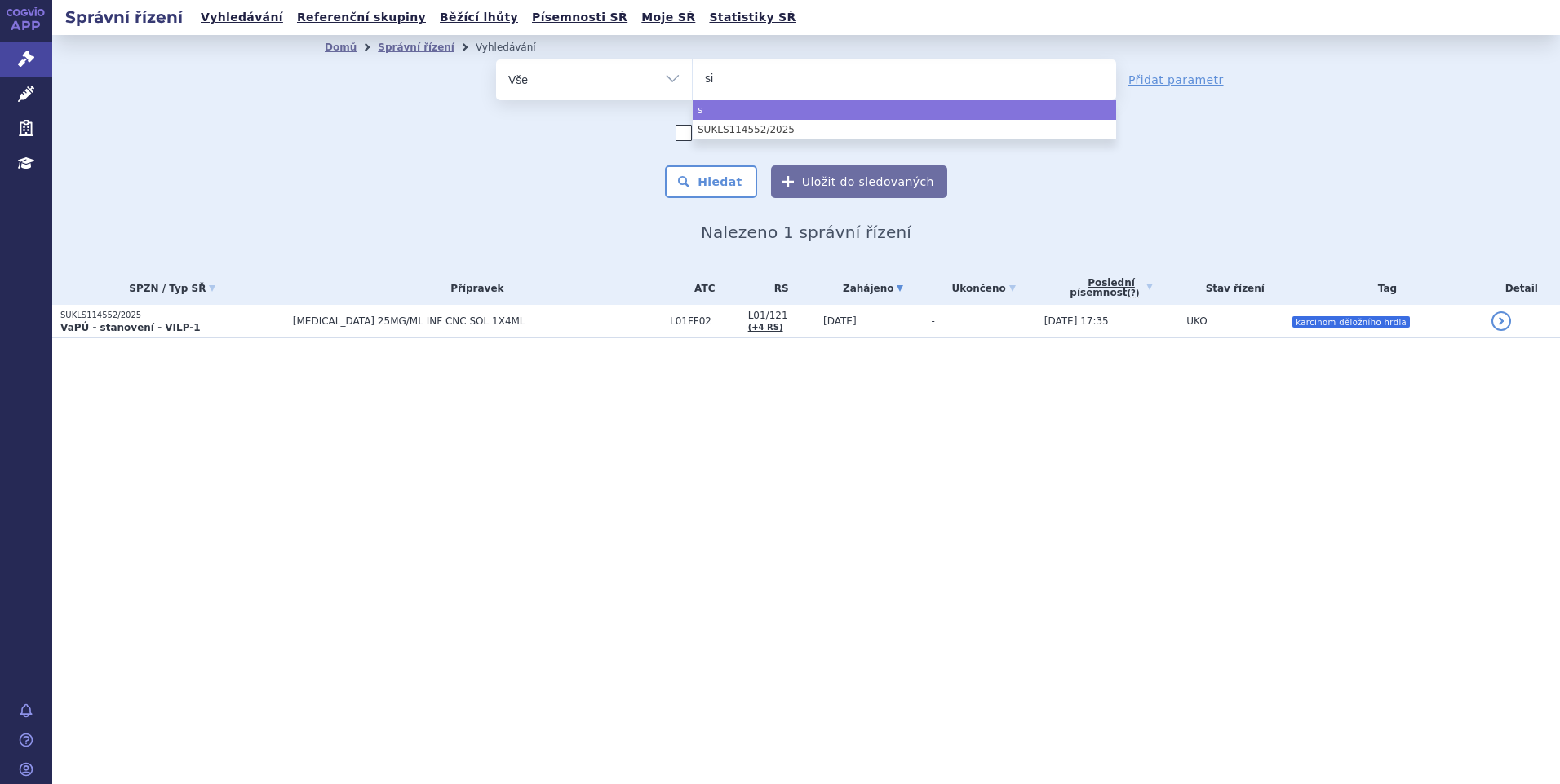
type input "sia"
type input "siala"
type input "sialaa"
type input "sialaar)"
type input "sialaa"
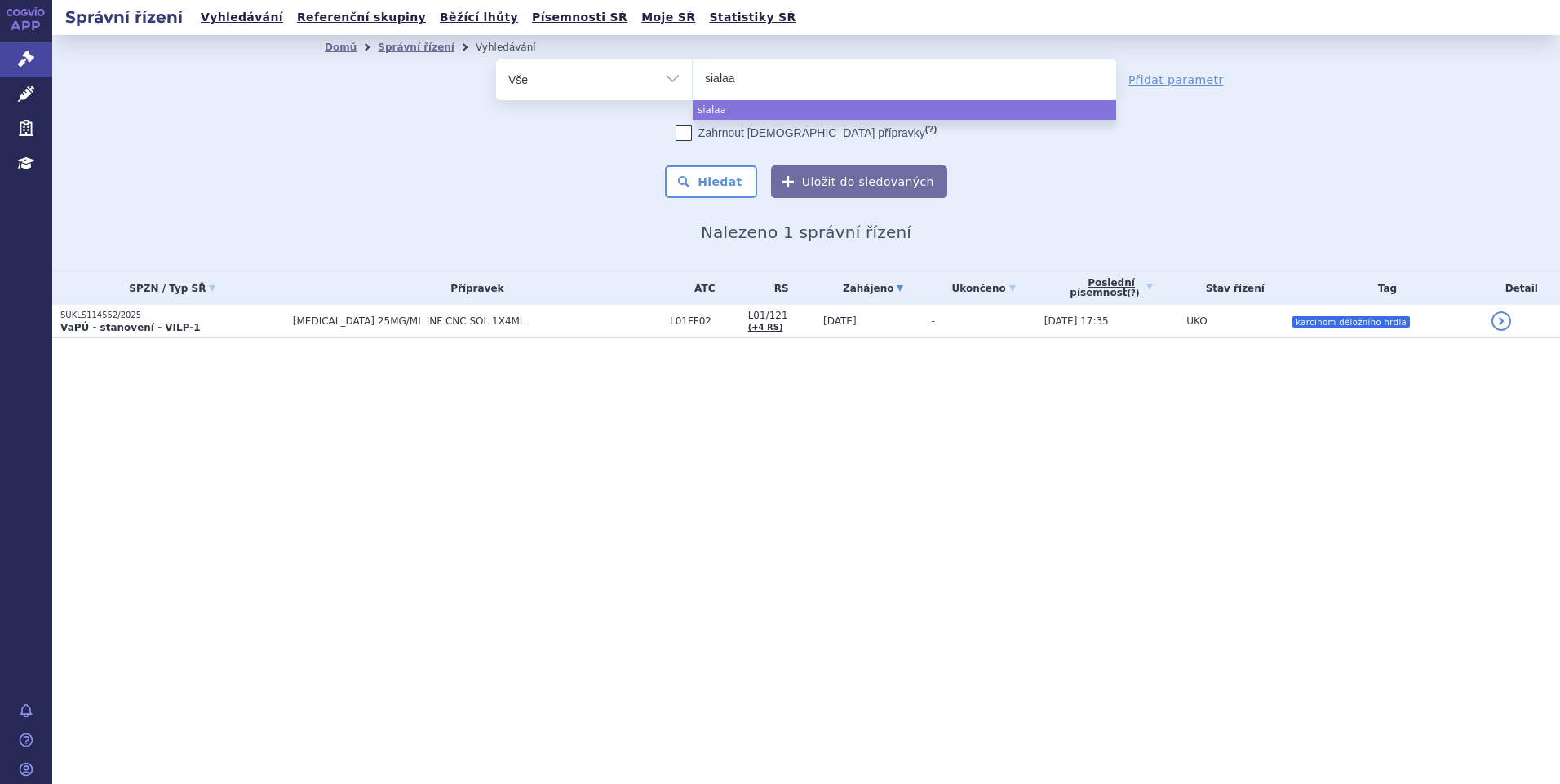
type input "siala"
type input "sialana"
type input "sialanar"
type input "sialanar)"
type input "sialanar"
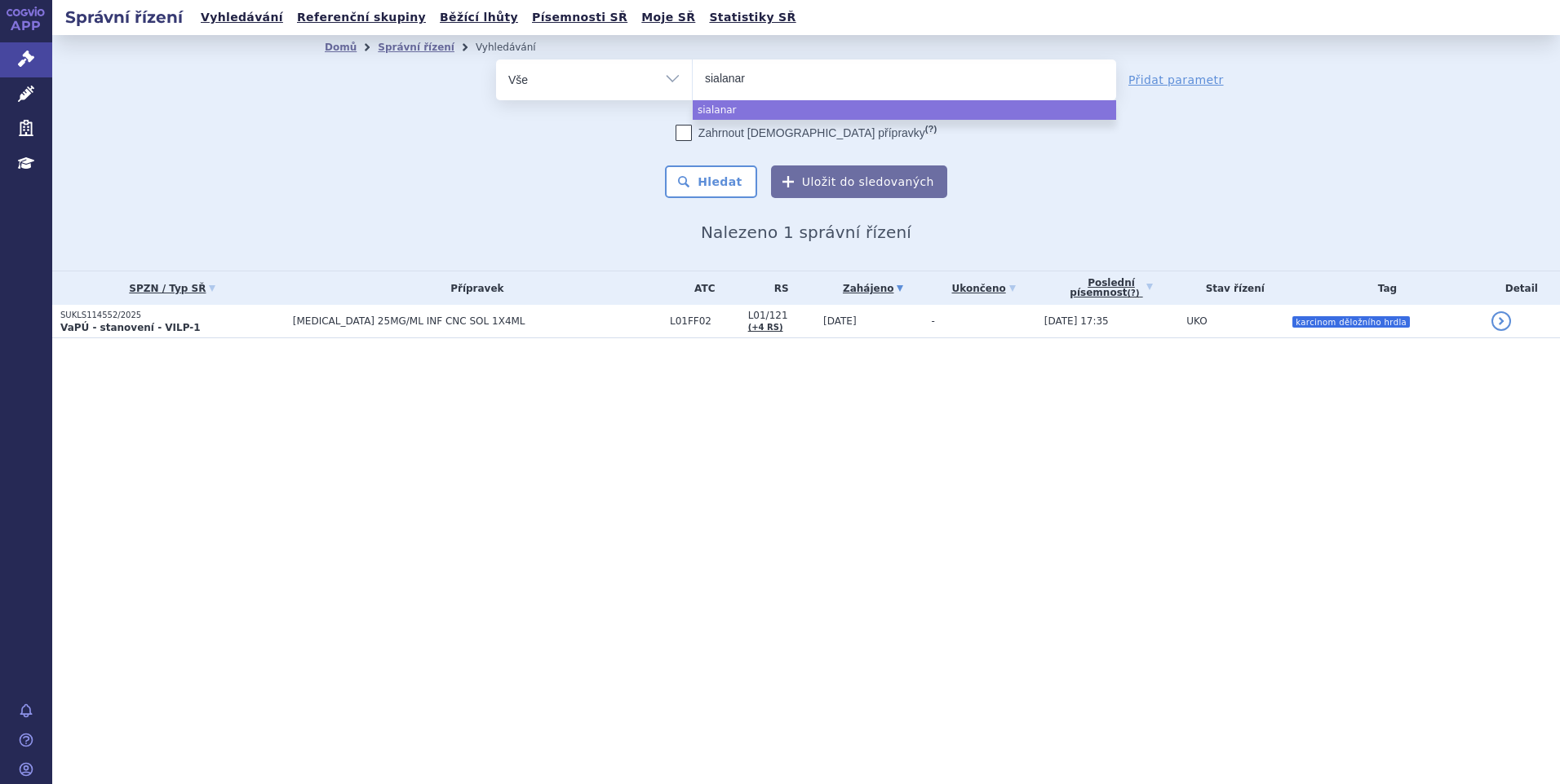
select select "sialanar"
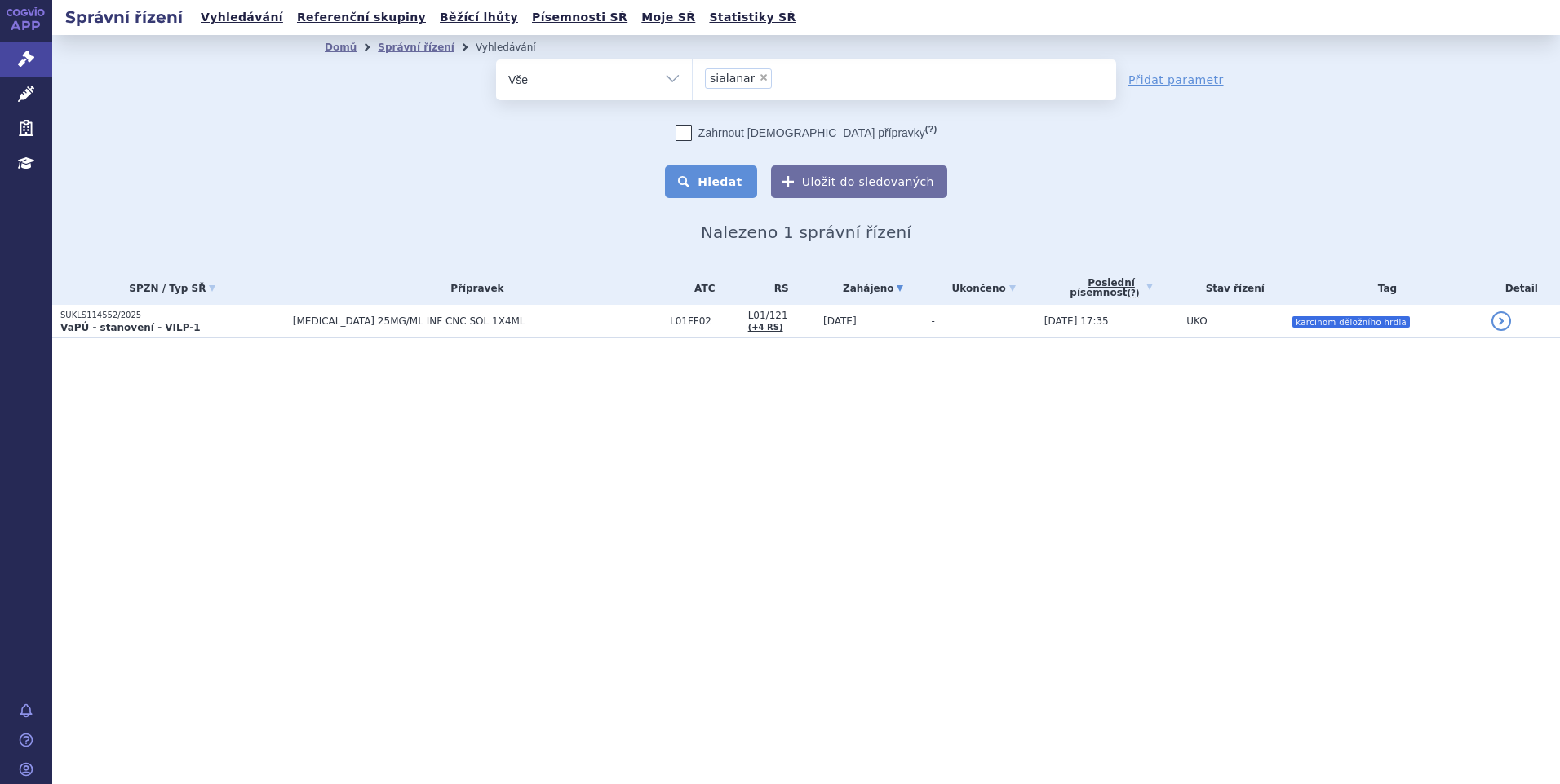
click at [706, 177] on button "Hledat" at bounding box center [711, 182] width 92 height 33
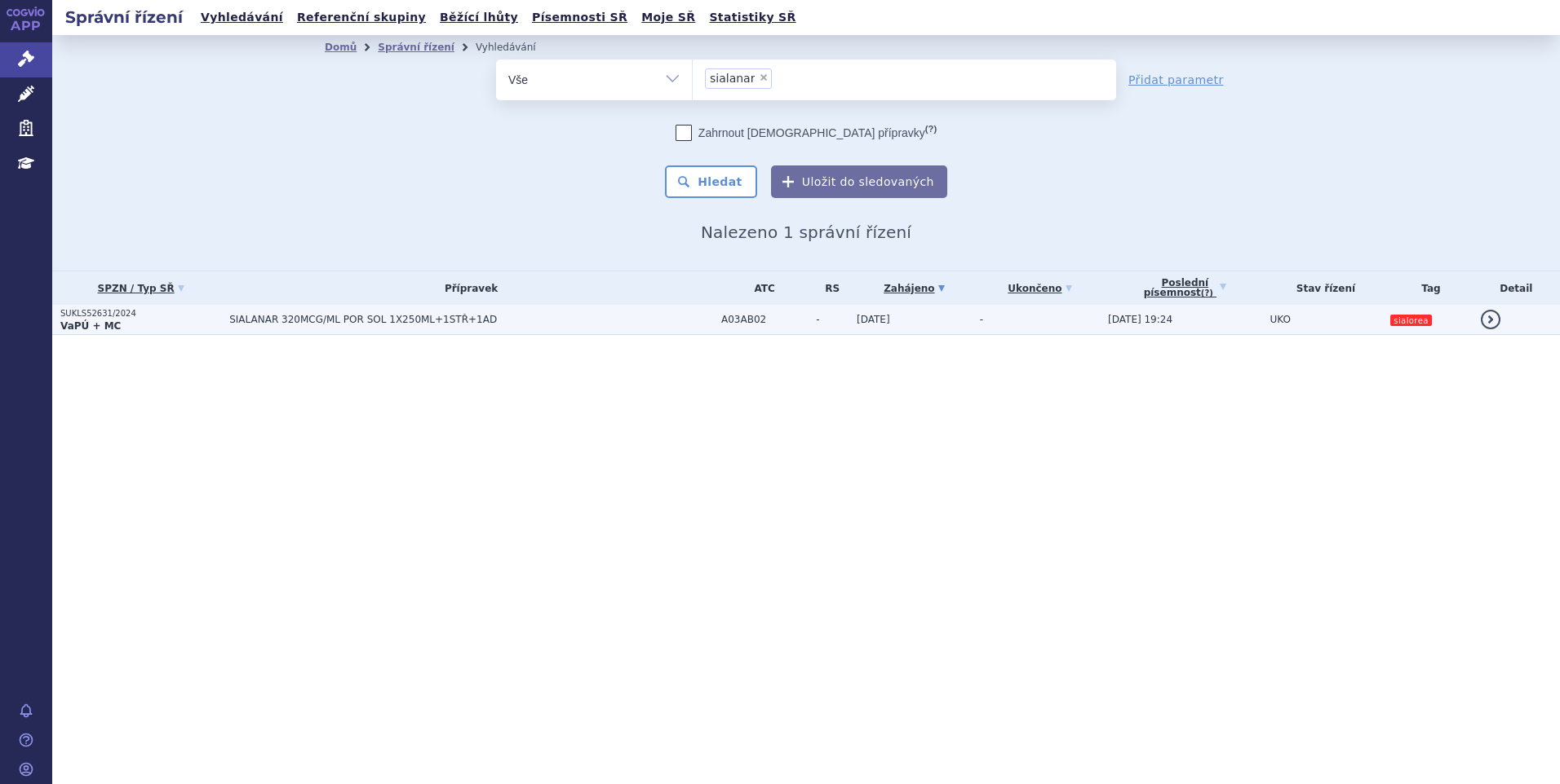
click at [583, 323] on span "SIALANAR 320MCG/ML POR SOL 1X250ML+1STŘ+1AD" at bounding box center [433, 319] width 408 height 11
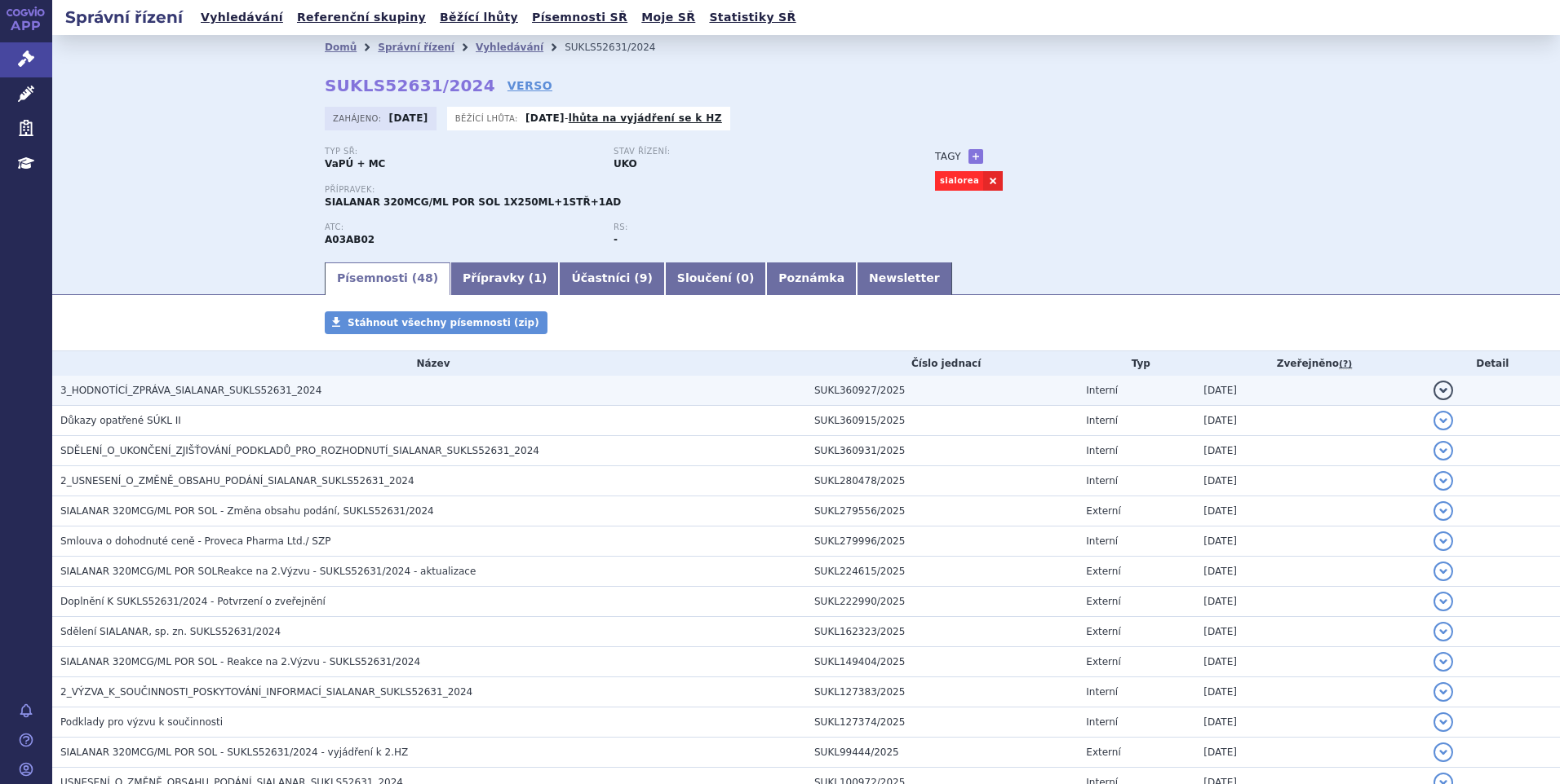
click at [303, 388] on h3 "3_HODNOTÍCÍ_ZPRÁVA_SIALANAR_SUKLS52631_2024" at bounding box center [433, 390] width 745 height 16
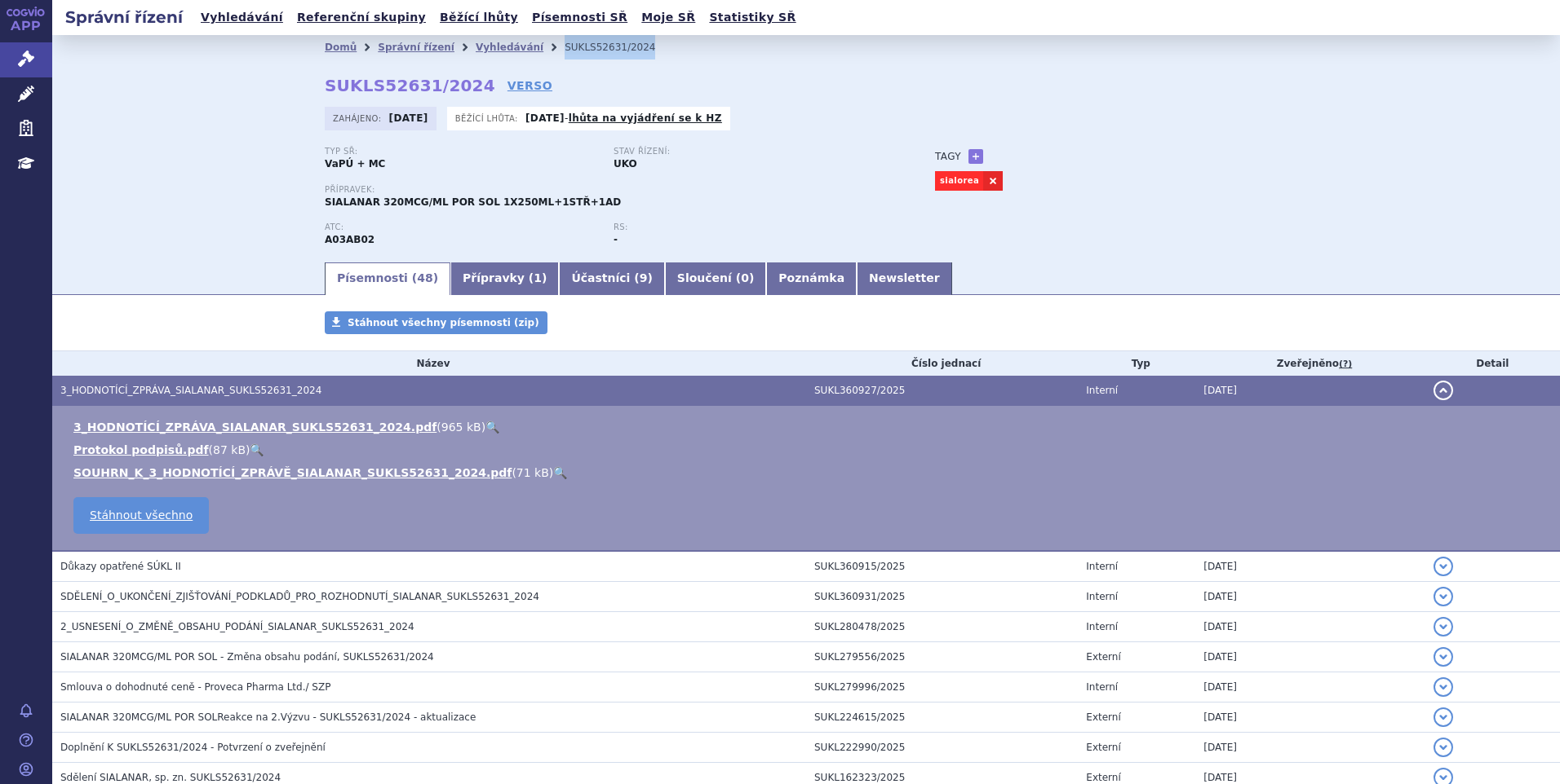
drag, startPoint x: 623, startPoint y: 47, endPoint x: 529, endPoint y: 44, distance: 94.0
click at [565, 44] on li "SUKLS52631/2024" at bounding box center [620, 47] width 112 height 24
copy li "SUKLS52631/2024"
click at [485, 425] on link "🔍" at bounding box center [492, 427] width 14 height 13
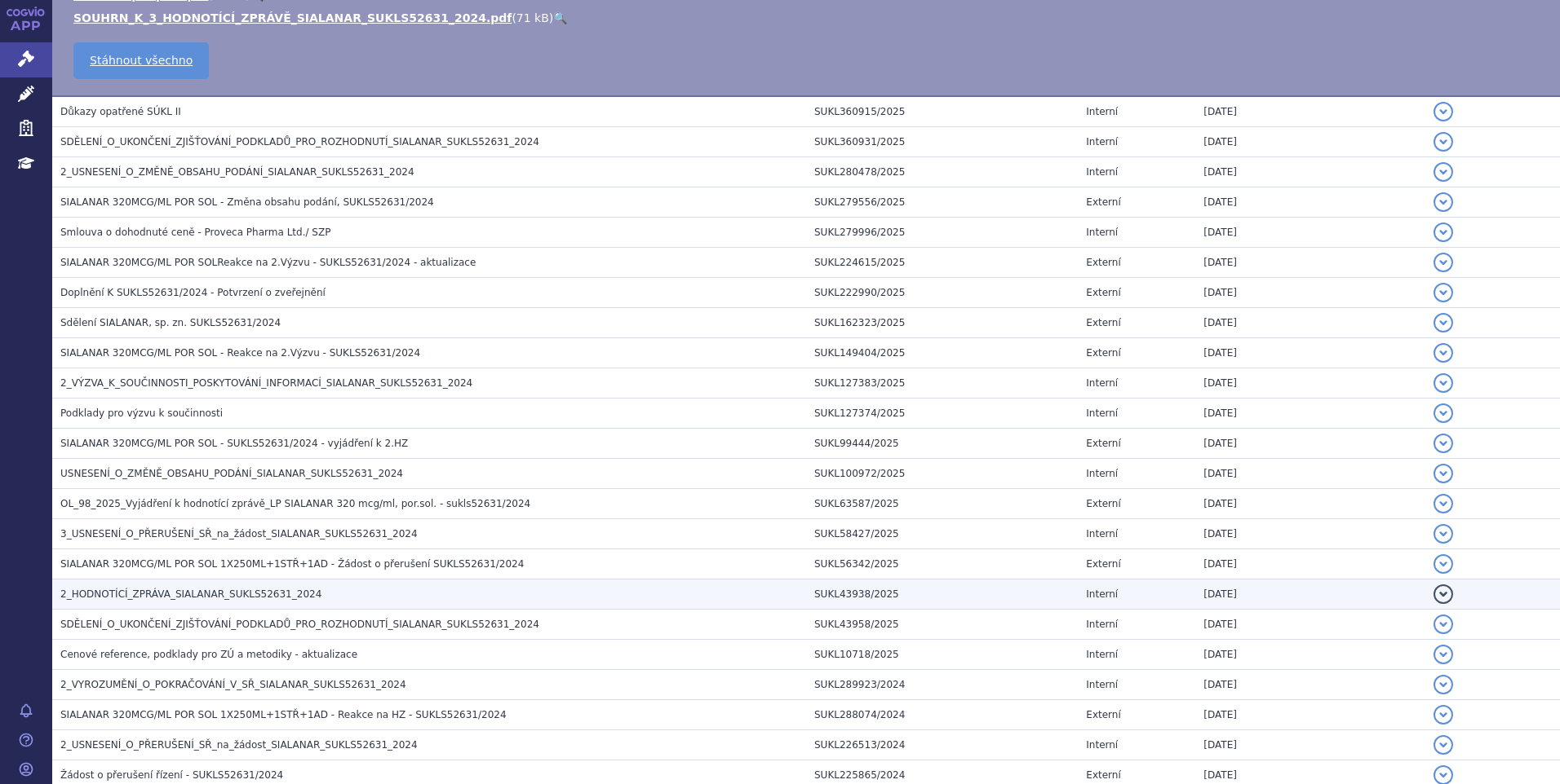
scroll to position [489, 0]
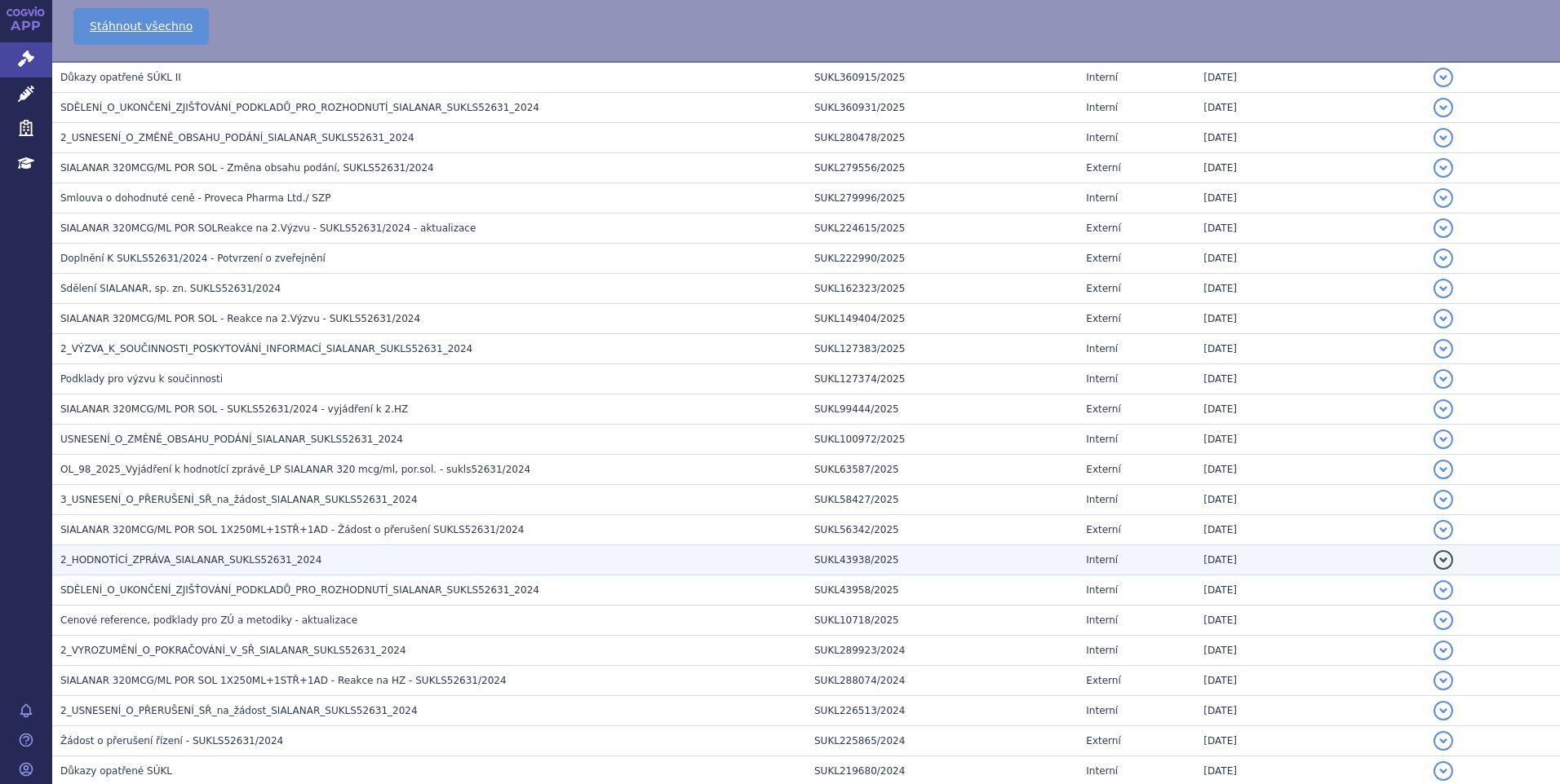
click at [297, 561] on h3 "2_HODNOTÍCÍ_ZPRÁVA_SIALANAR_SUKLS52631_2024" at bounding box center [433, 560] width 745 height 16
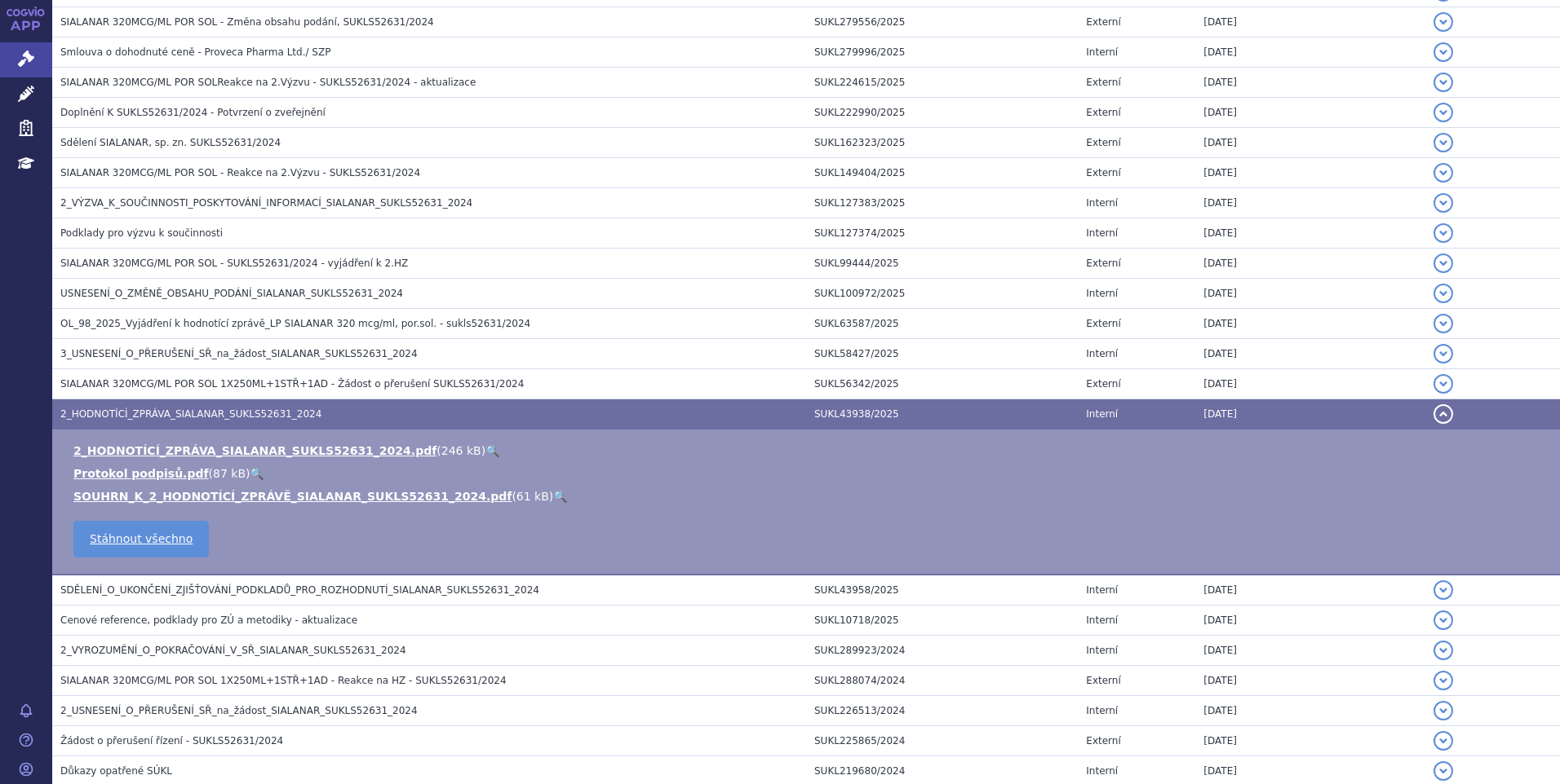
scroll to position [344, 0]
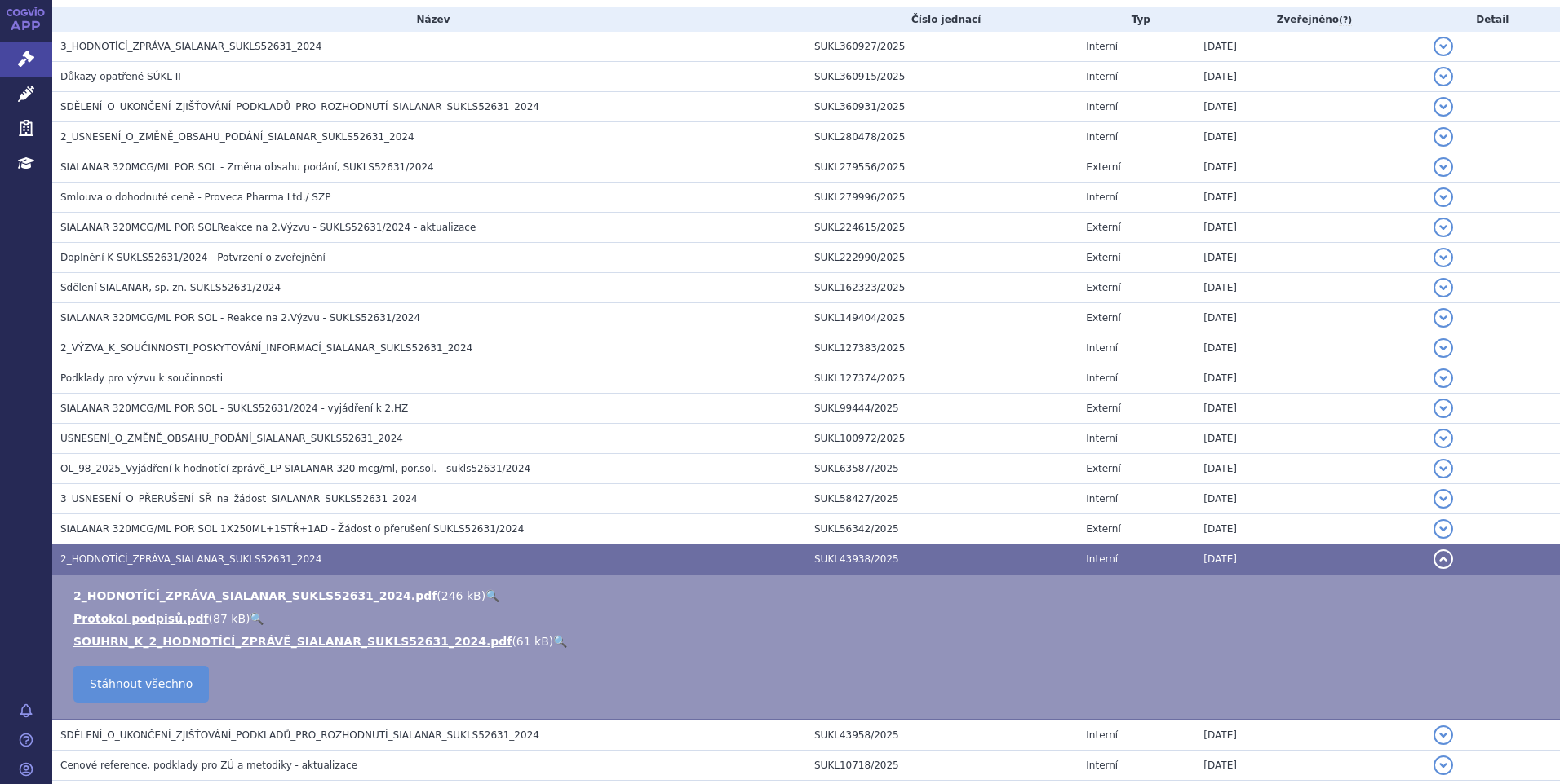
click at [485, 592] on link "🔍" at bounding box center [492, 596] width 14 height 13
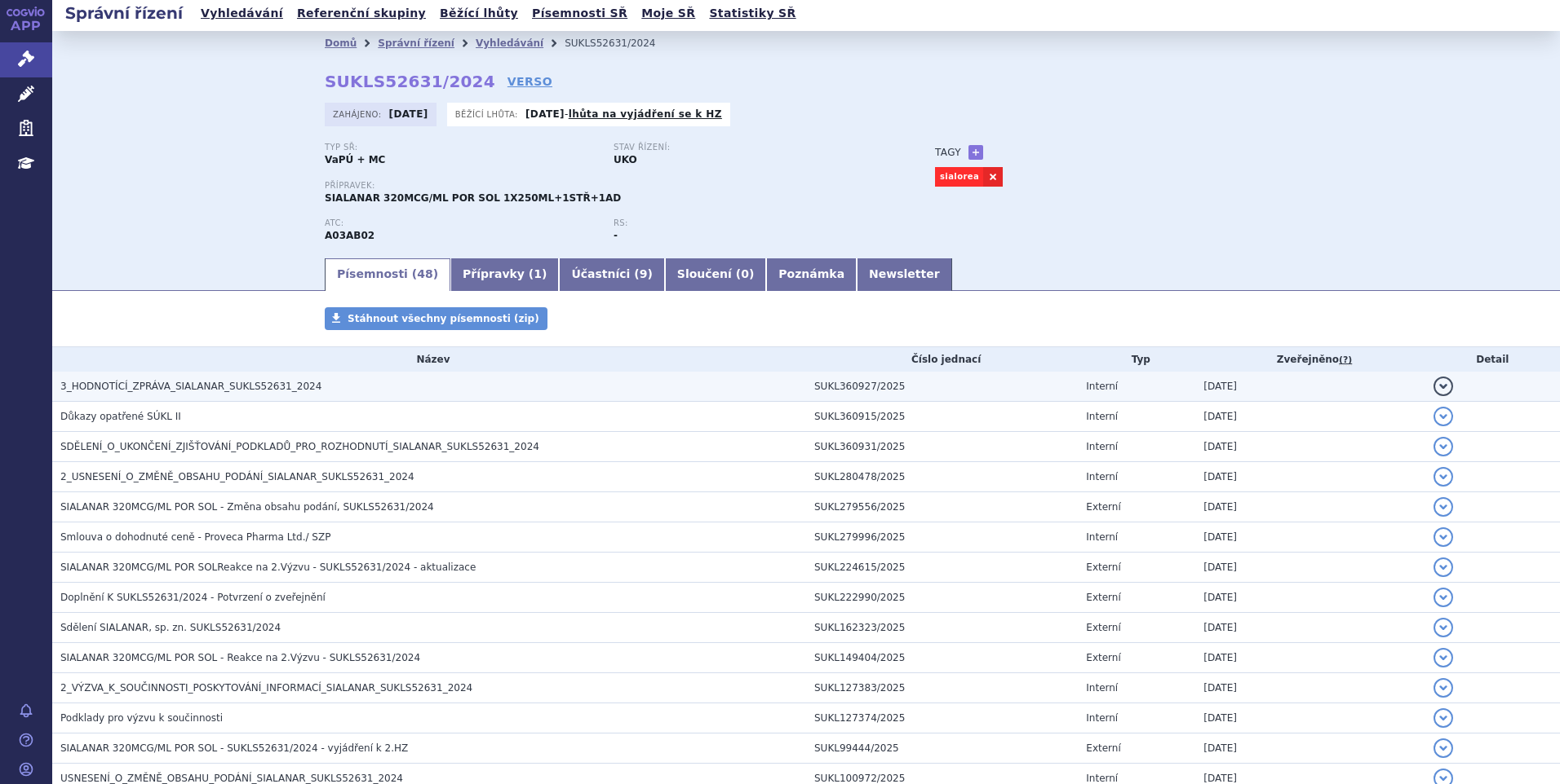
scroll to position [0, 0]
